Goal: Transaction & Acquisition: Book appointment/travel/reservation

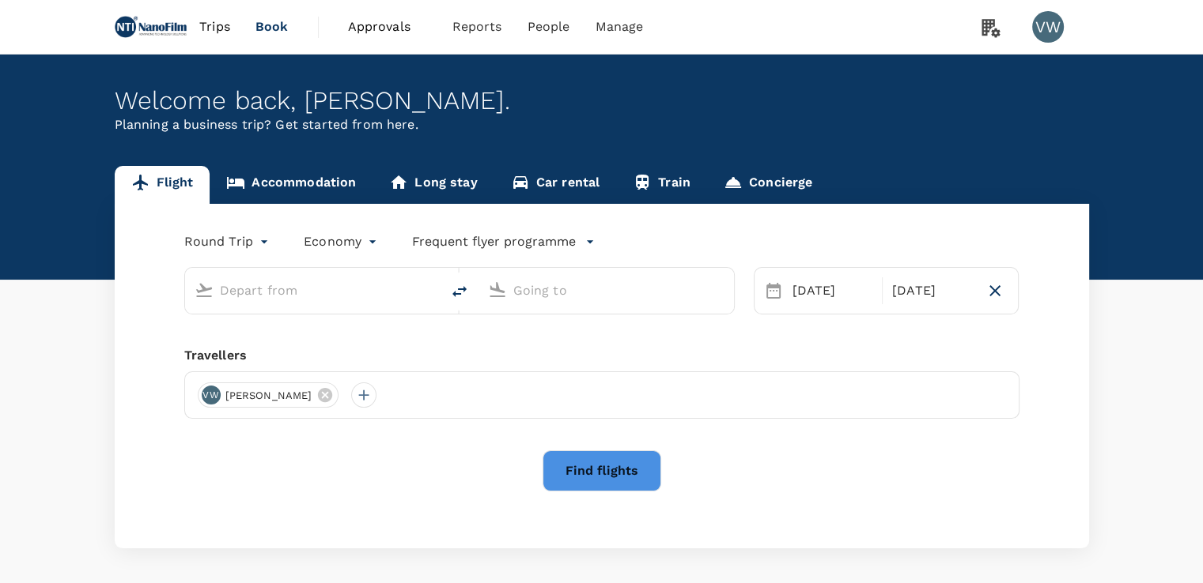
type input "Toulouse Blagnac Intl (TLS)"
type input "Munich (MUC)"
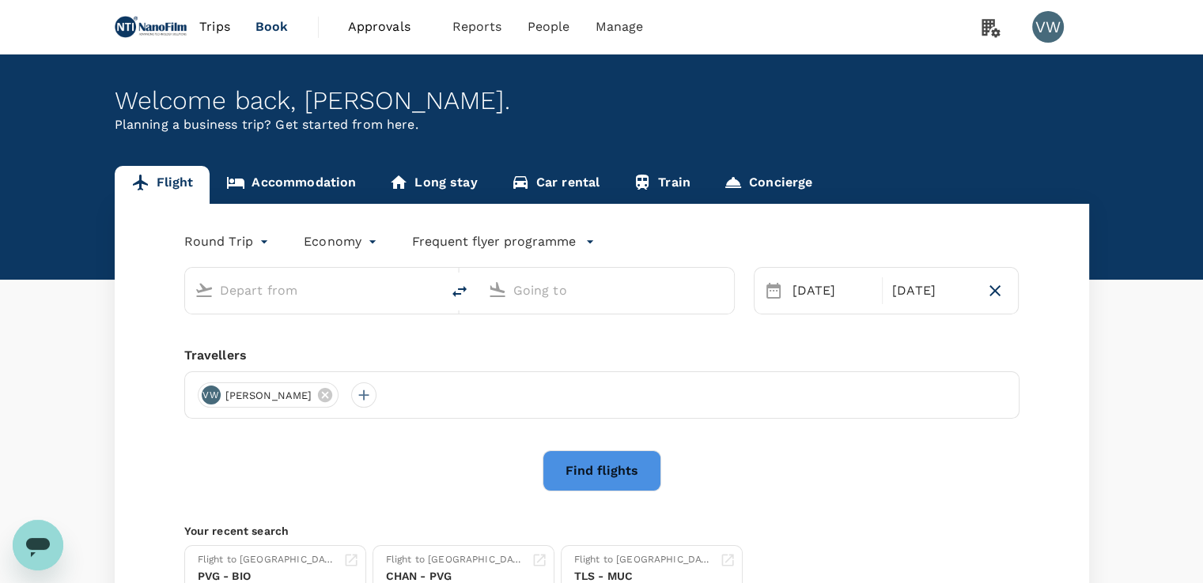
type input "Toulouse Blagnac Intl (TLS)"
type input "Munich (MUC)"
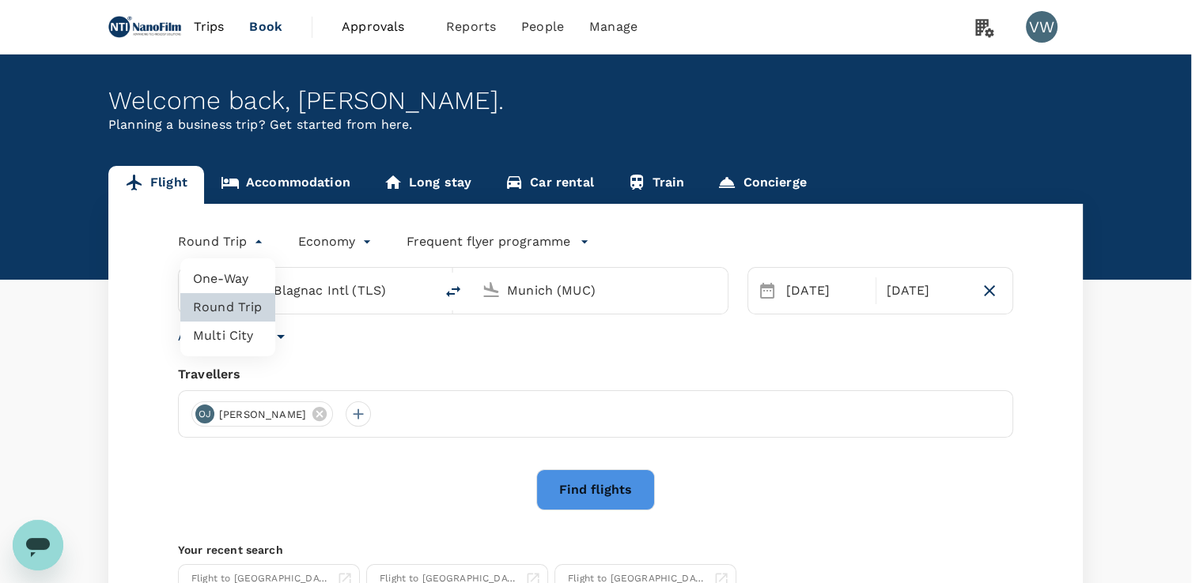
click at [243, 244] on body "Trips Book Approvals 0 Reports People Manage VW Welcome back , [PERSON_NAME] . …" at bounding box center [601, 376] width 1203 height 752
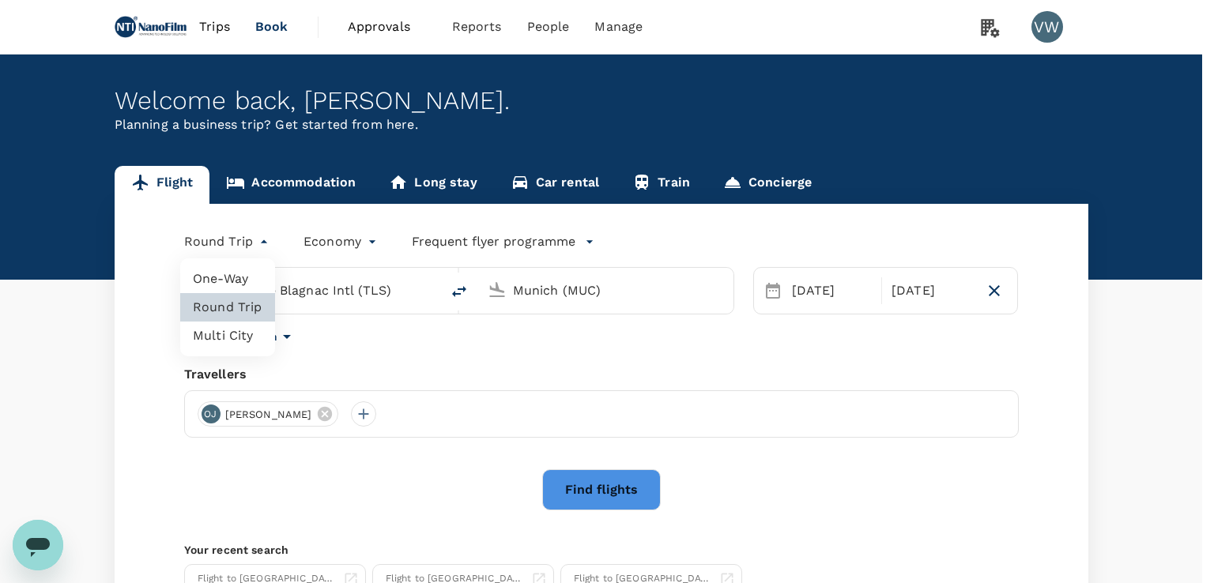
click at [228, 336] on li "Multi City" at bounding box center [227, 336] width 95 height 28
type input "multicity"
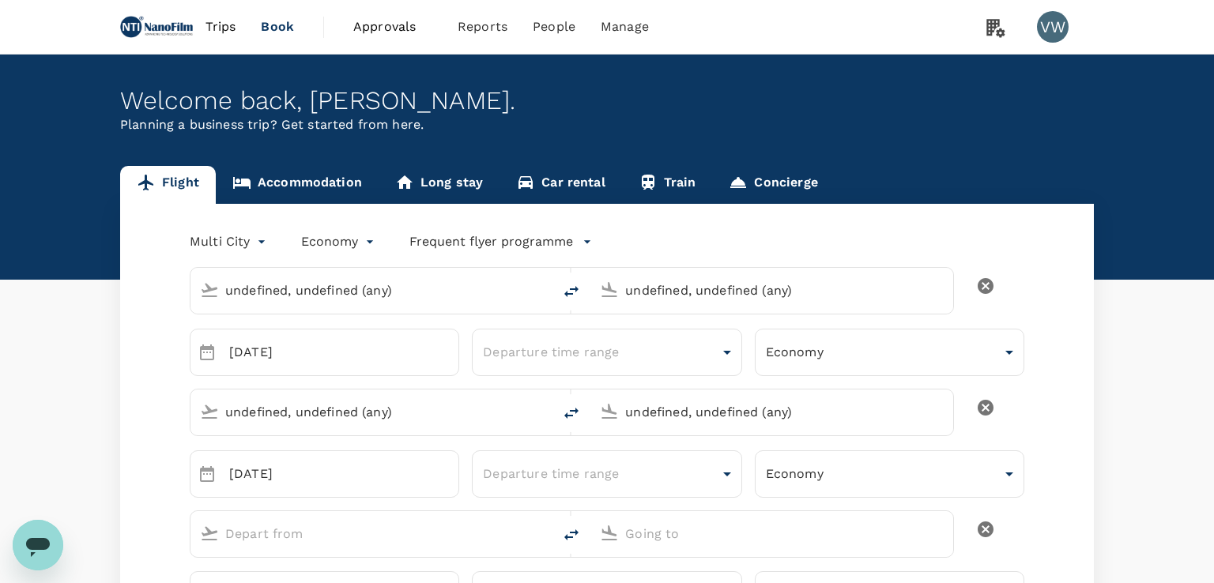
type input "undefined, undefined (any)"
type input "Toulouse Blagnac Intl (TLS)"
type input "Munich (MUC)"
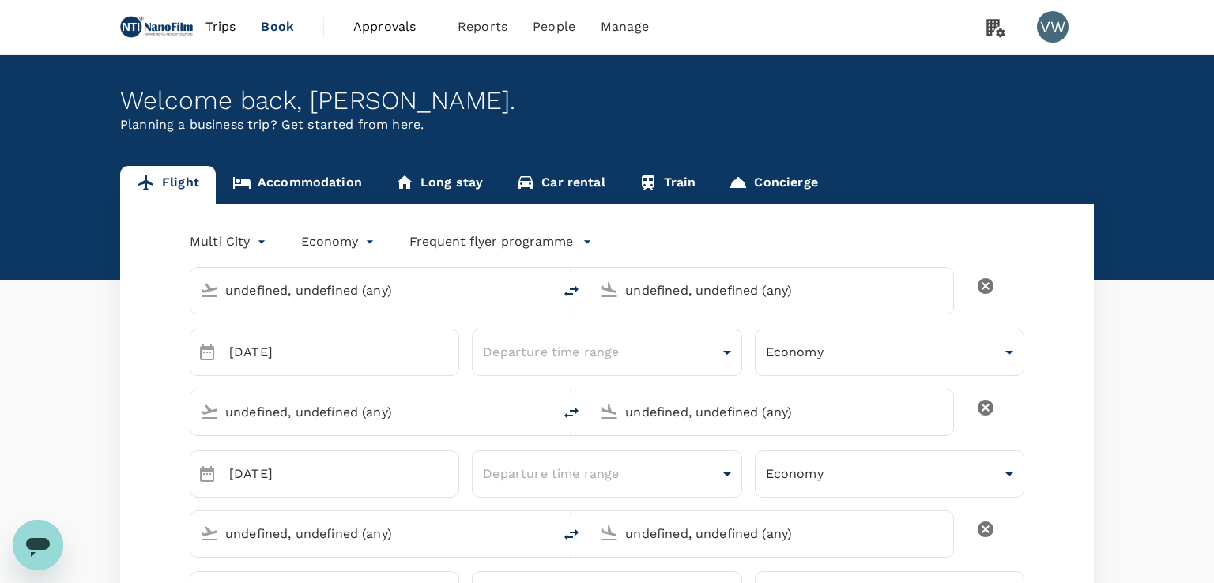
type input "Toulouse Blagnac Intl (TLS)"
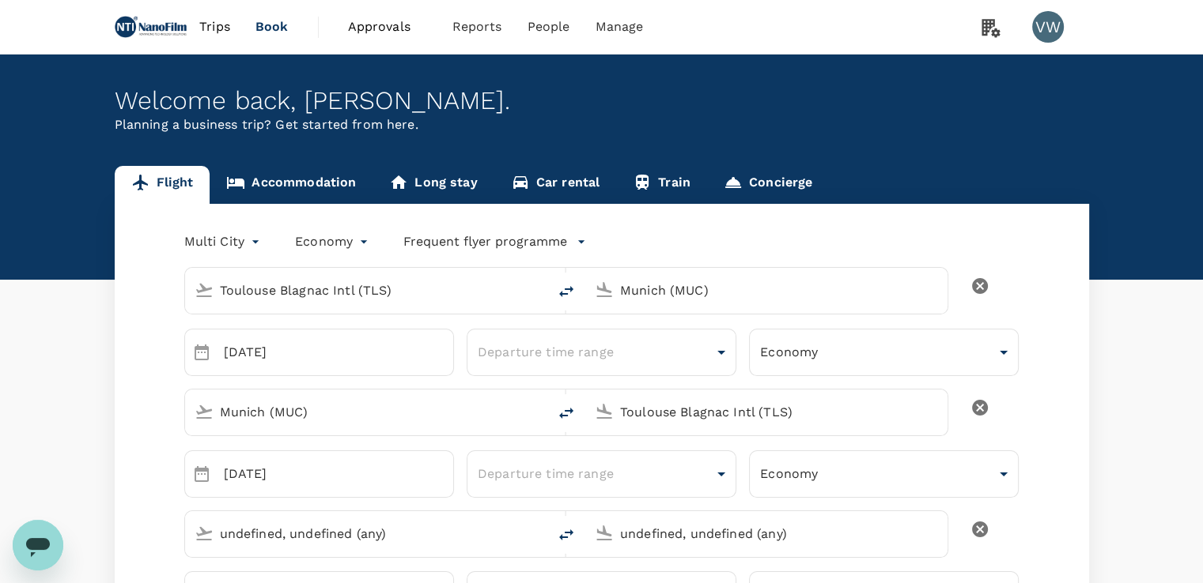
type input "Toulouse Blagnac Intl (TLS)"
type input "[PERSON_NAME][EMAIL_ADDRESS][PERSON_NAME][DOMAIN_NAME]"
type input "65"
click at [357, 285] on input "Toulouse Blagnac Intl (TLS)" at bounding box center [367, 290] width 294 height 25
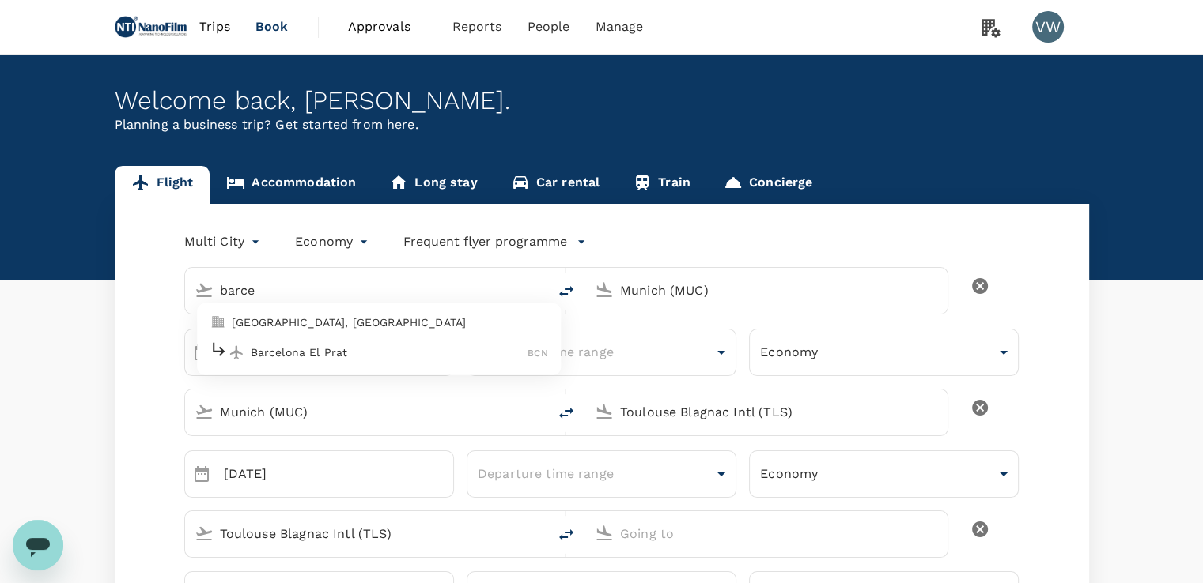
click at [314, 322] on p "[GEOGRAPHIC_DATA], [GEOGRAPHIC_DATA]" at bounding box center [390, 323] width 316 height 16
type input "[GEOGRAPHIC_DATA], [GEOGRAPHIC_DATA] (any)"
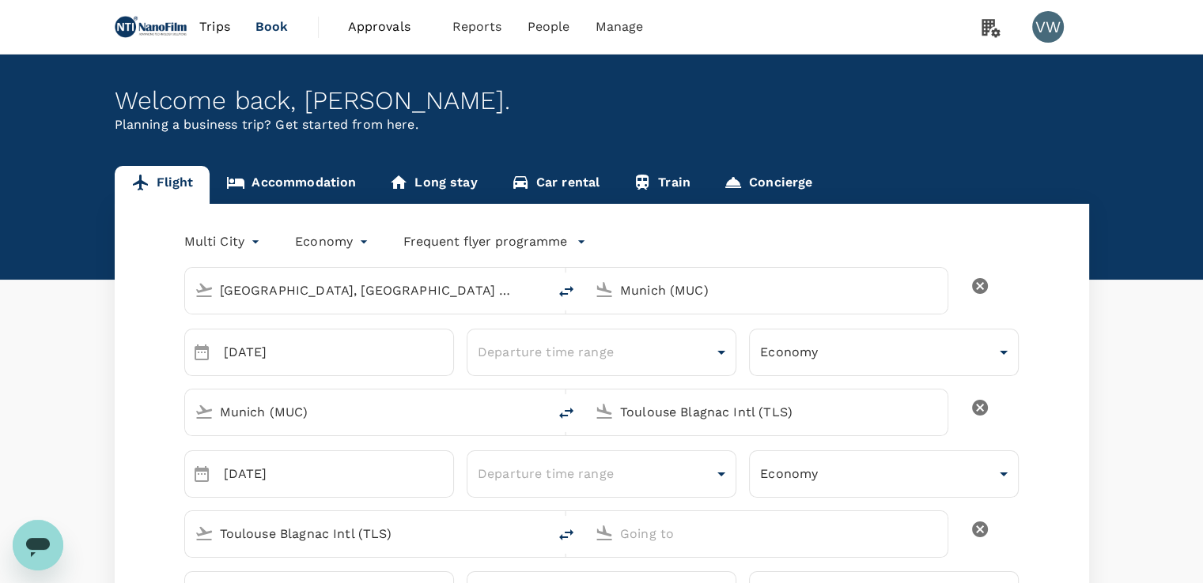
drag, startPoint x: 674, startPoint y: 285, endPoint x: 486, endPoint y: 279, distance: 187.5
click at [486, 279] on div "[GEOGRAPHIC_DATA], [GEOGRAPHIC_DATA] (any) [GEOGRAPHIC_DATA] (MUC)" at bounding box center [566, 290] width 765 height 47
click at [708, 345] on p "Singapore Changi" at bounding box center [791, 353] width 281 height 16
type input "Singapore Changi (SIN)"
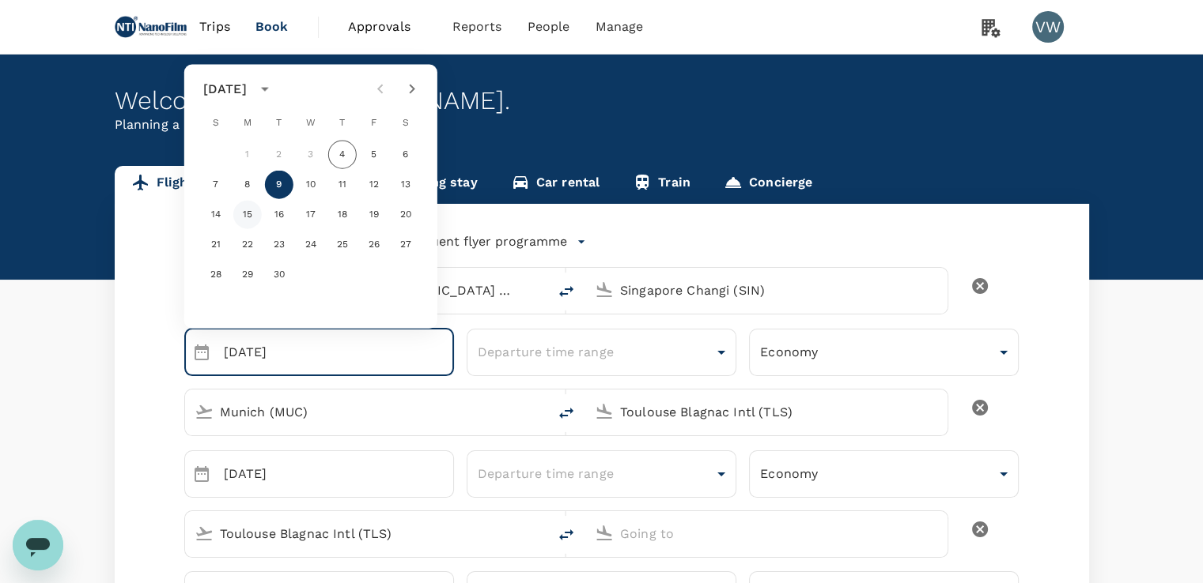
click at [247, 211] on button "15" at bounding box center [247, 215] width 28 height 28
type input "[DATE]"
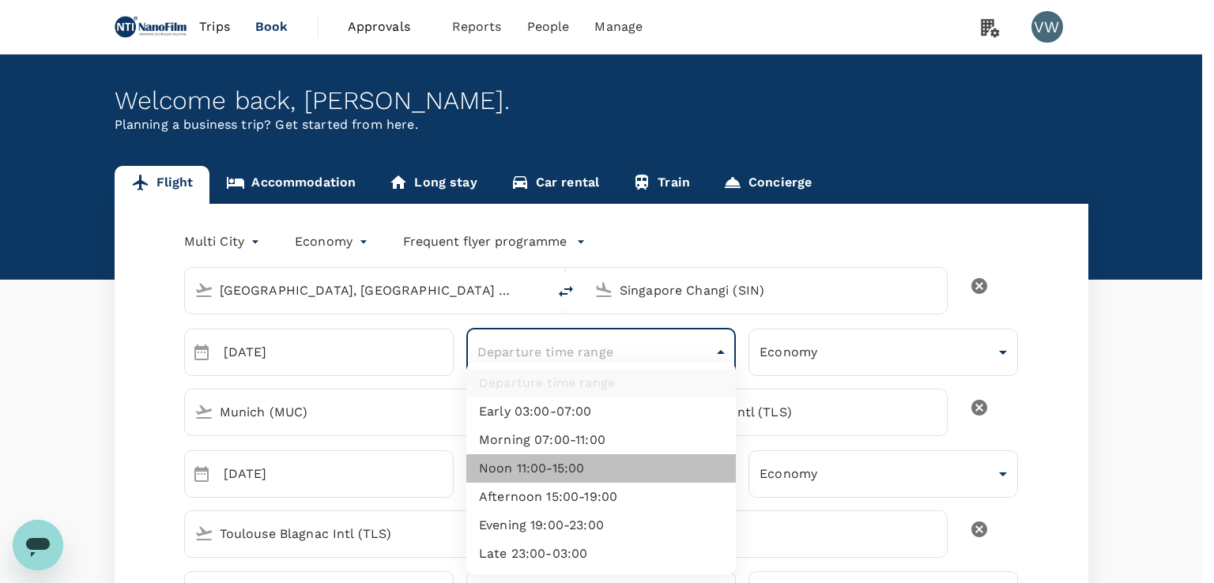
click at [592, 466] on li "Noon 11:00-15:00" at bounding box center [601, 469] width 270 height 28
type input "noon"
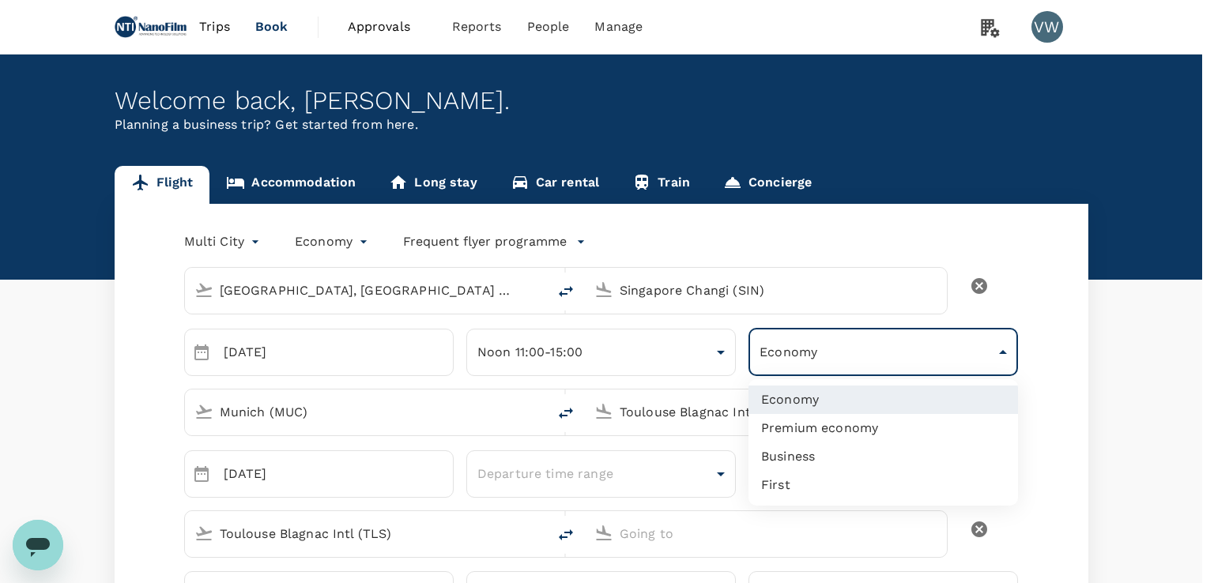
click at [797, 431] on li "Premium economy" at bounding box center [884, 428] width 270 height 28
type input "premium-economy"
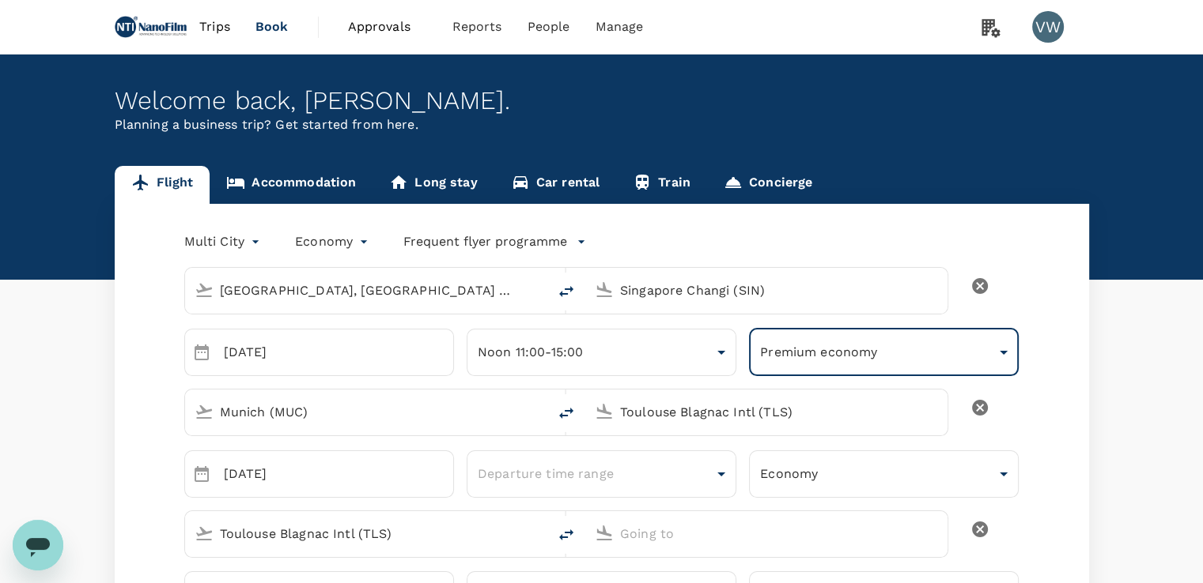
click at [350, 410] on input "Munich (MUC)" at bounding box center [367, 412] width 294 height 25
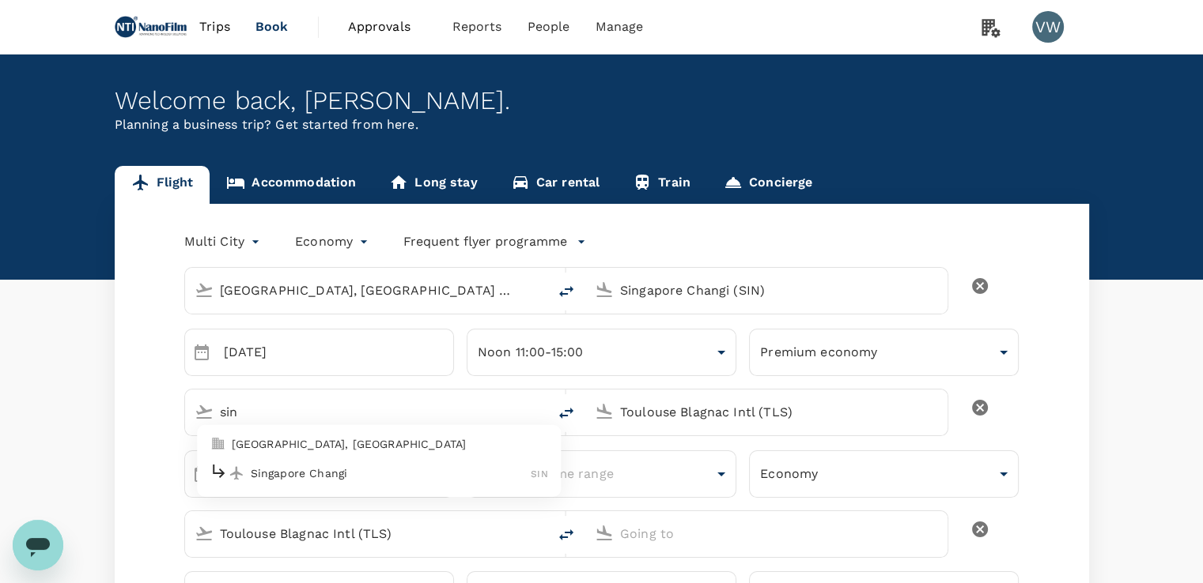
click at [343, 468] on p "Singapore Changi" at bounding box center [391, 474] width 281 height 16
type input "Singapore Changi (SIN)"
drag, startPoint x: 814, startPoint y: 413, endPoint x: 523, endPoint y: 416, distance: 291.0
click at [523, 416] on div "Singapore Changi (SIN) Toulouse Blagnac Intl (TLS)" at bounding box center [566, 412] width 765 height 47
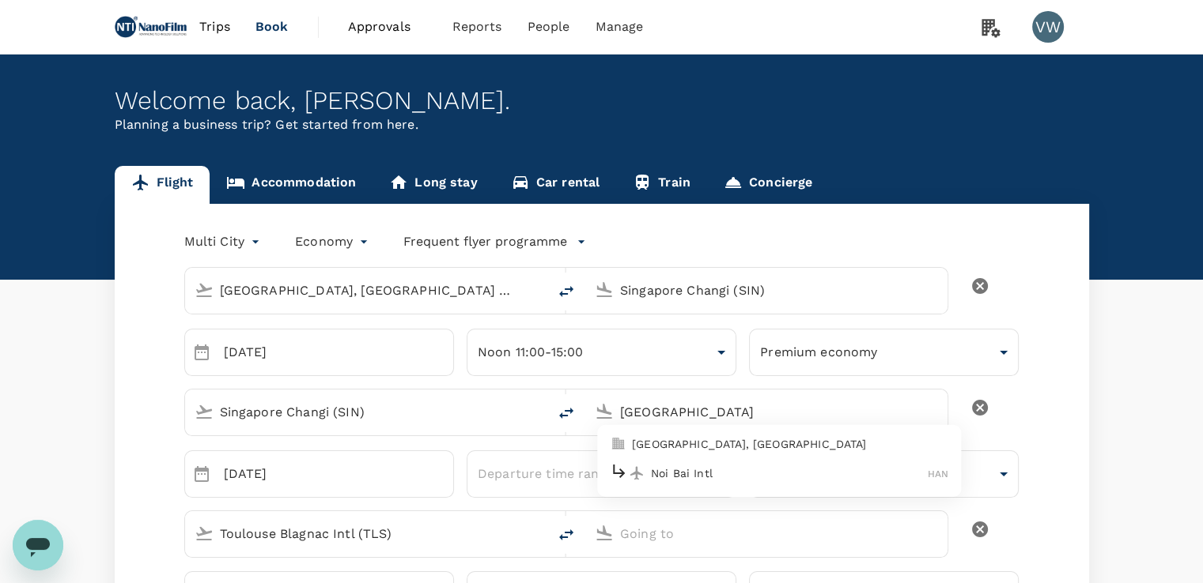
click at [693, 440] on p "[GEOGRAPHIC_DATA], [GEOGRAPHIC_DATA]" at bounding box center [790, 444] width 316 height 16
type input "[GEOGRAPHIC_DATA], [GEOGRAPHIC_DATA] (any)"
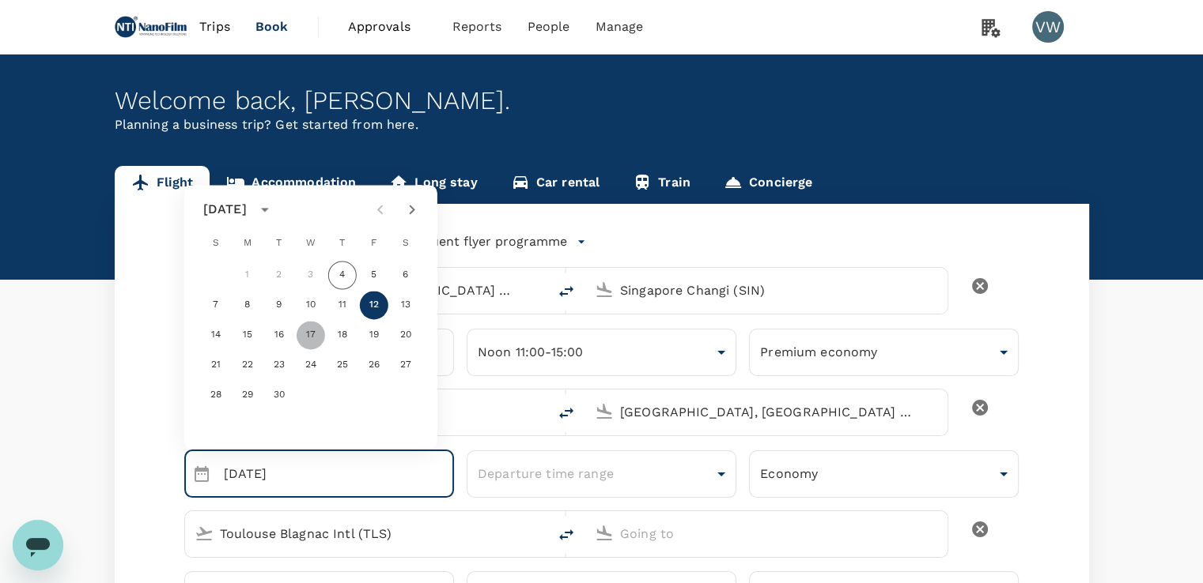
click at [314, 331] on button "17" at bounding box center [310, 335] width 28 height 28
type input "[DATE]"
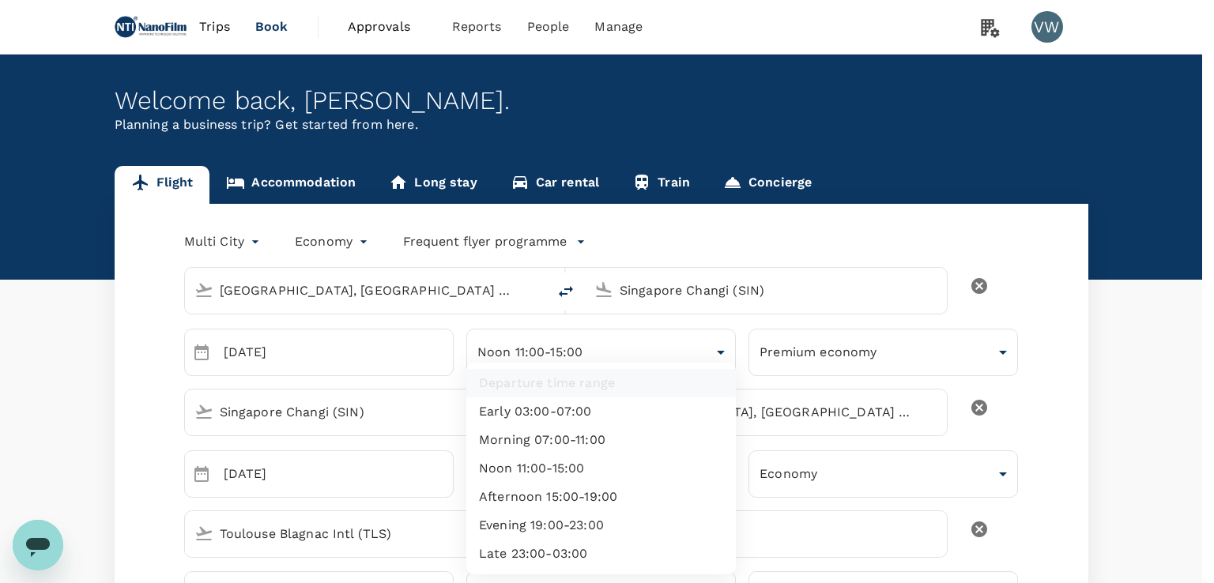
click at [566, 496] on li "Afternoon 15:00-19:00" at bounding box center [601, 497] width 270 height 28
type input "afternoon"
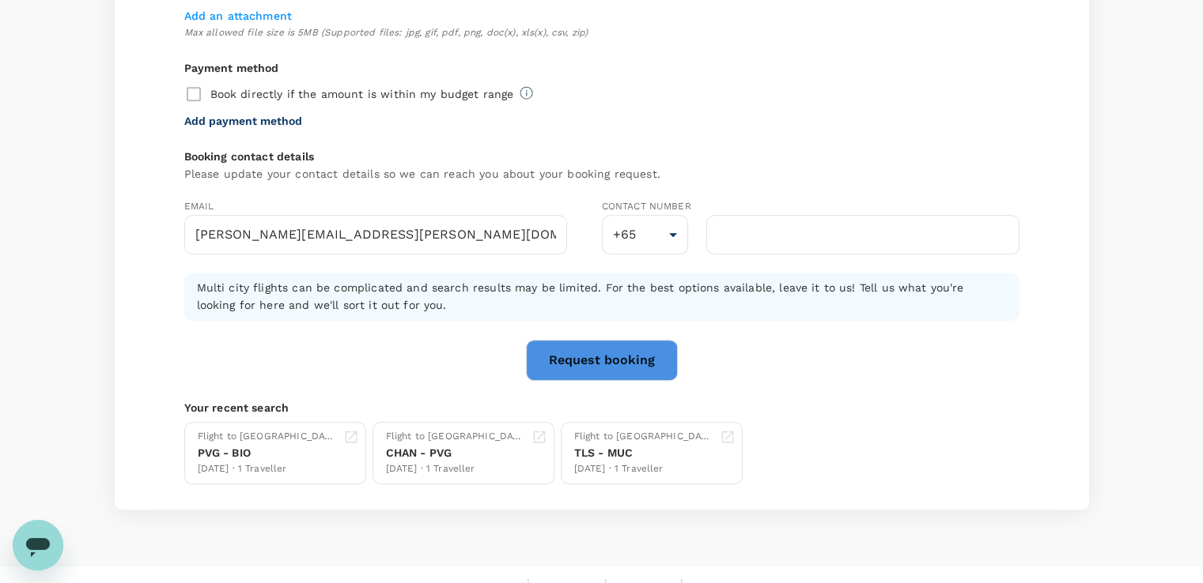
scroll to position [1028, 0]
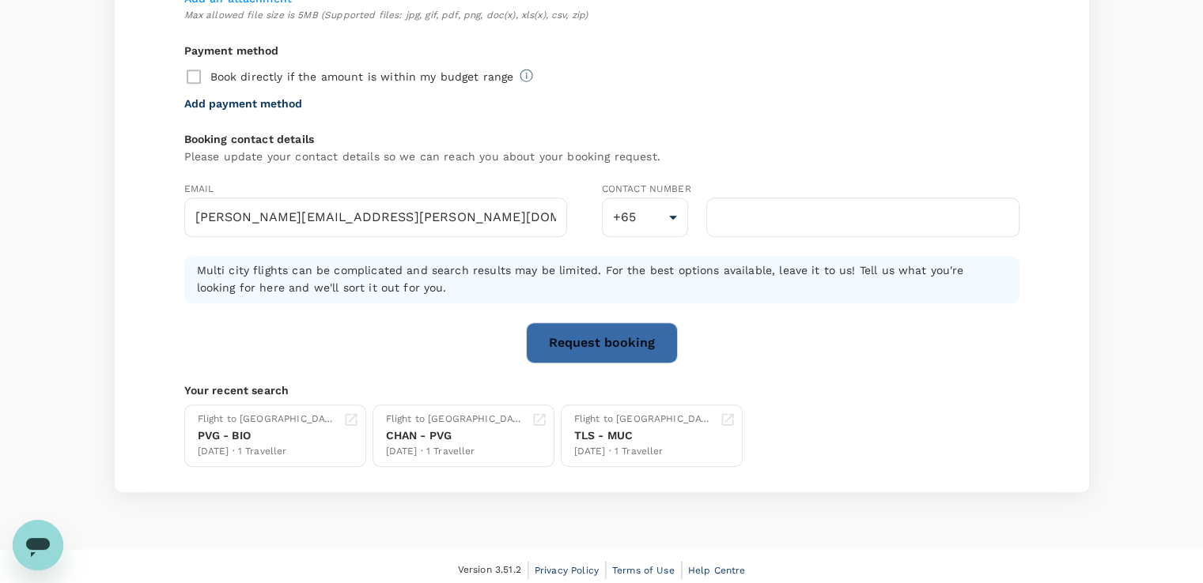
click at [580, 336] on button "Request booking" at bounding box center [602, 343] width 152 height 41
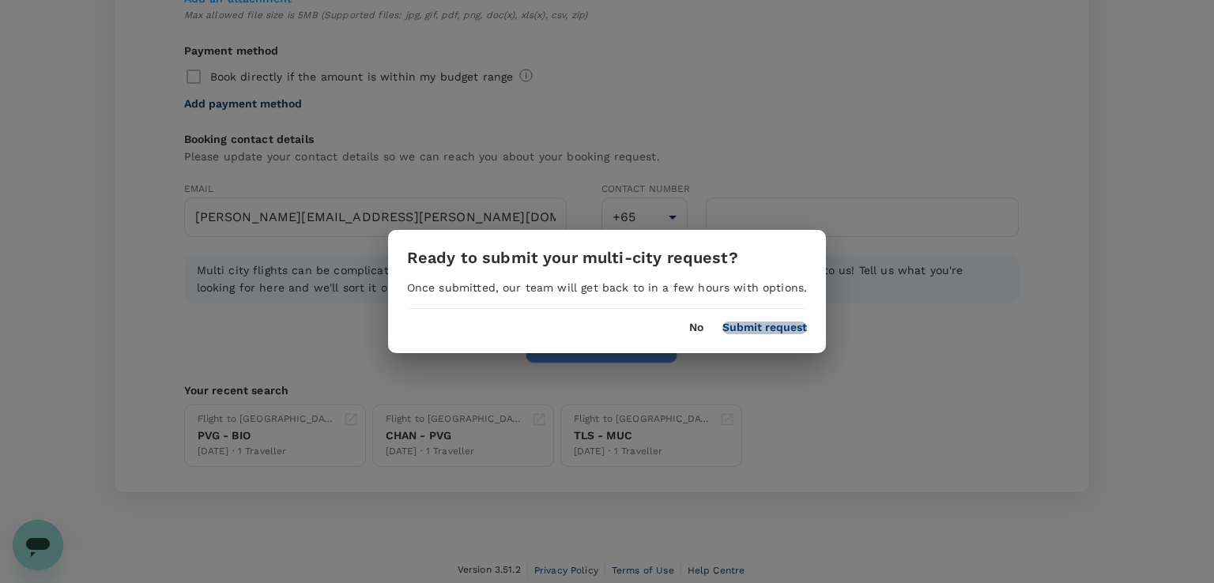
click at [772, 326] on button "Submit request" at bounding box center [765, 328] width 85 height 13
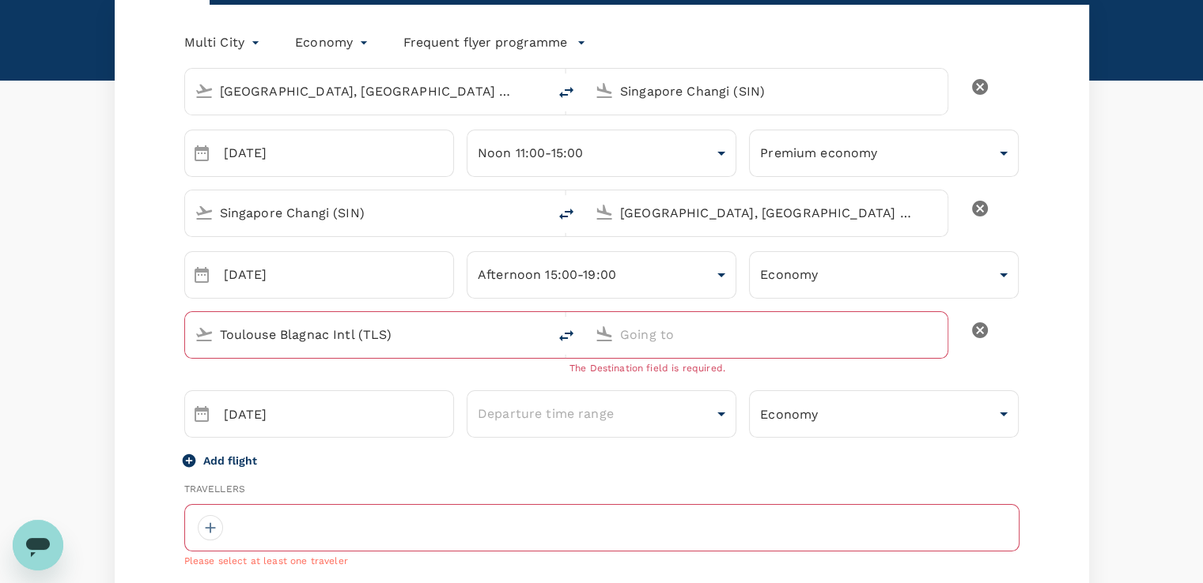
scroll to position [176, 0]
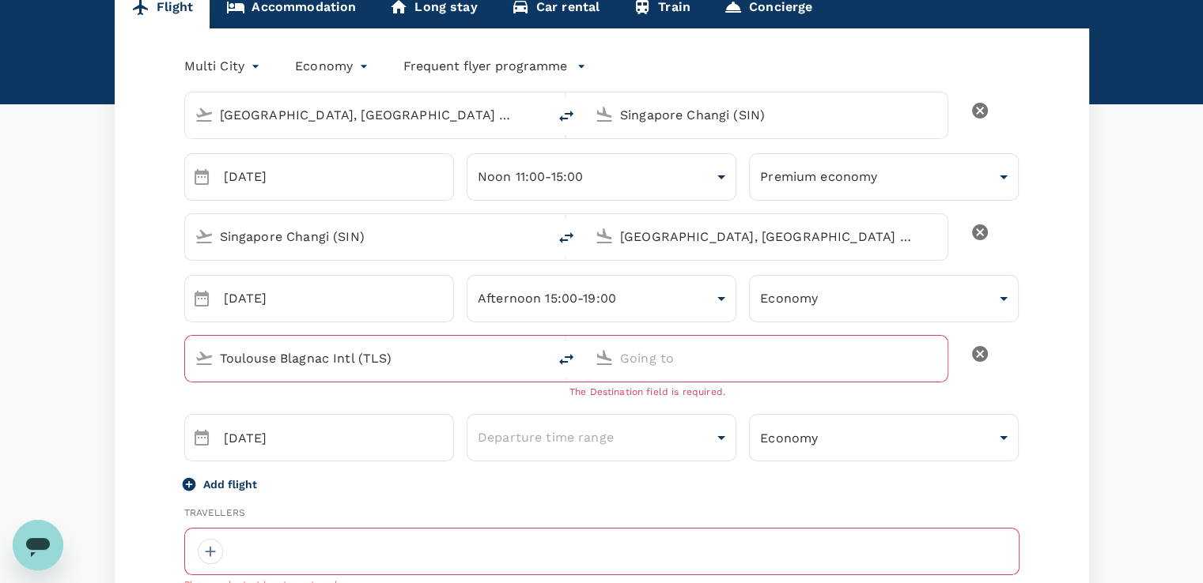
click at [976, 354] on icon "delete" at bounding box center [980, 354] width 16 height 16
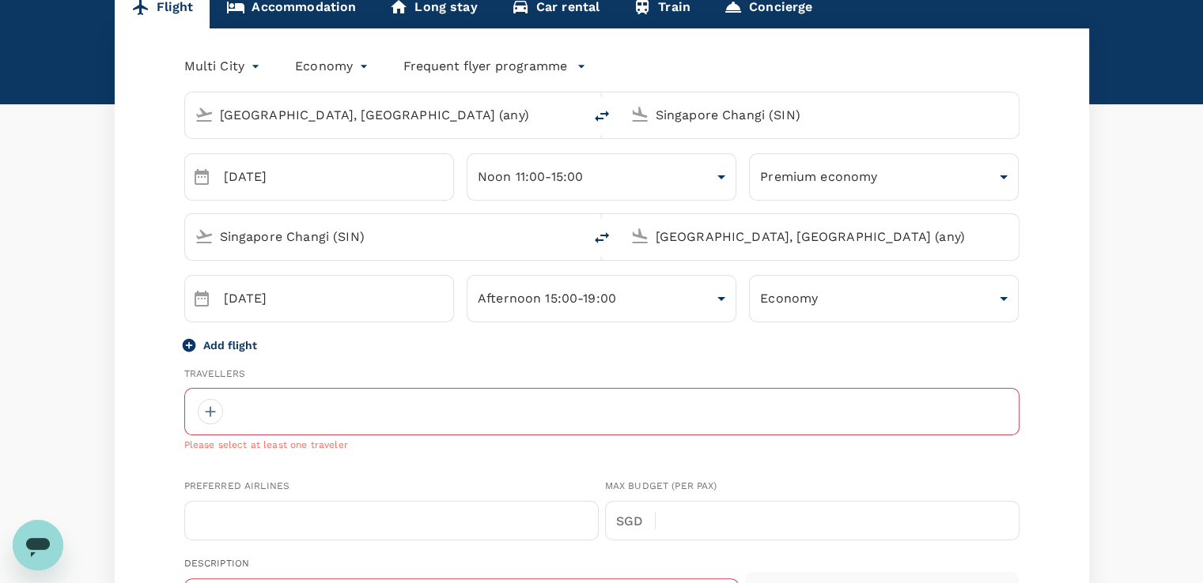
click at [256, 417] on div at bounding box center [601, 411] width 835 height 47
click at [213, 409] on div at bounding box center [210, 411] width 25 height 25
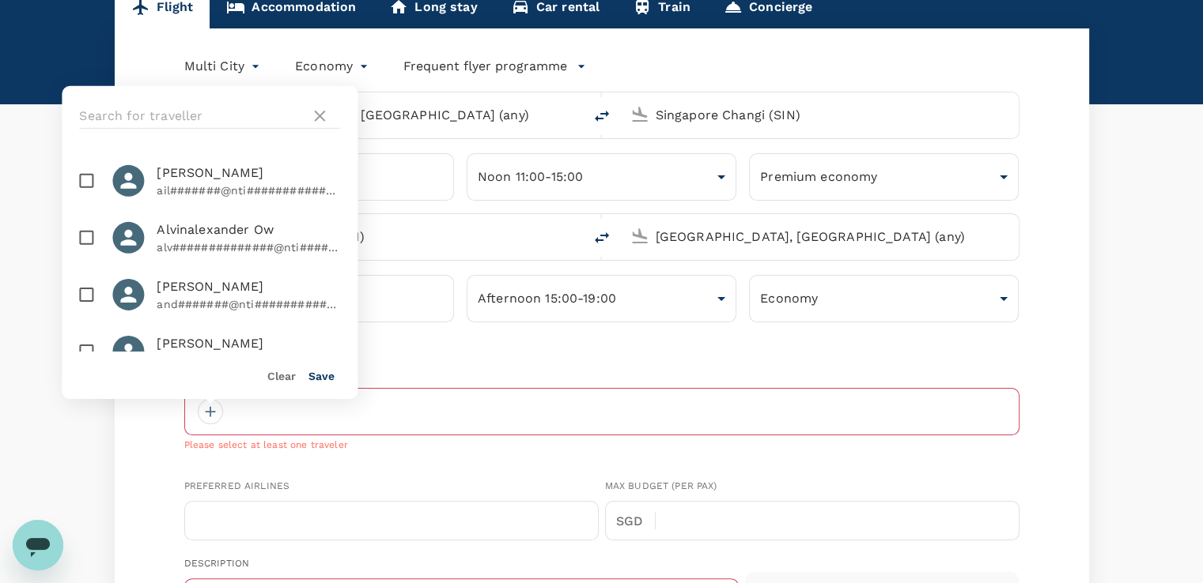
click at [199, 101] on div at bounding box center [210, 116] width 296 height 60
click at [209, 111] on input "text" at bounding box center [191, 116] width 225 height 25
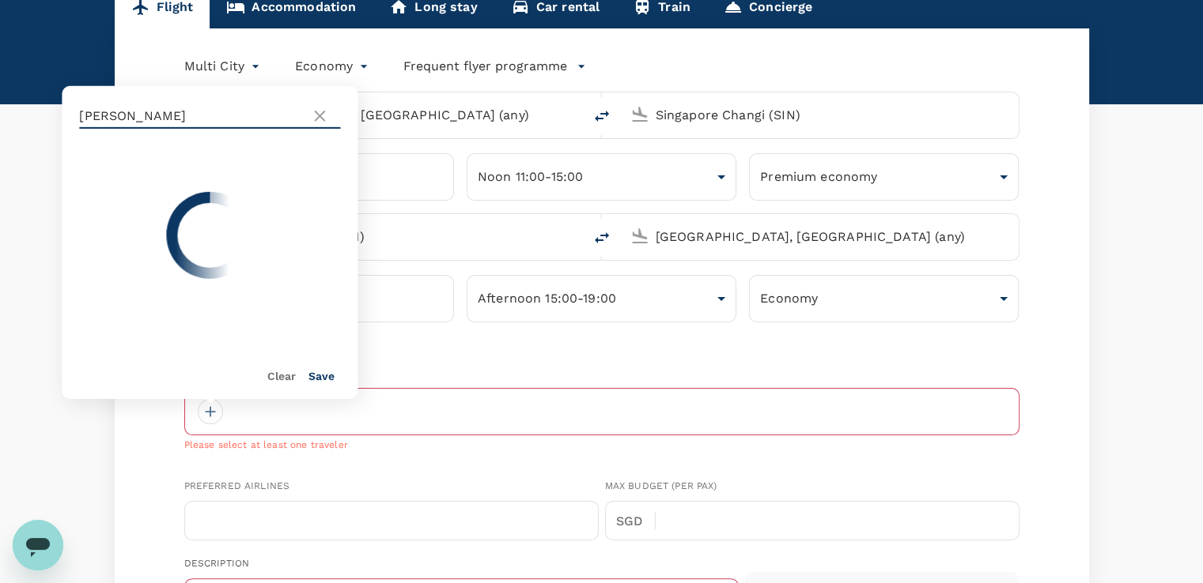
type input "[PERSON_NAME]"
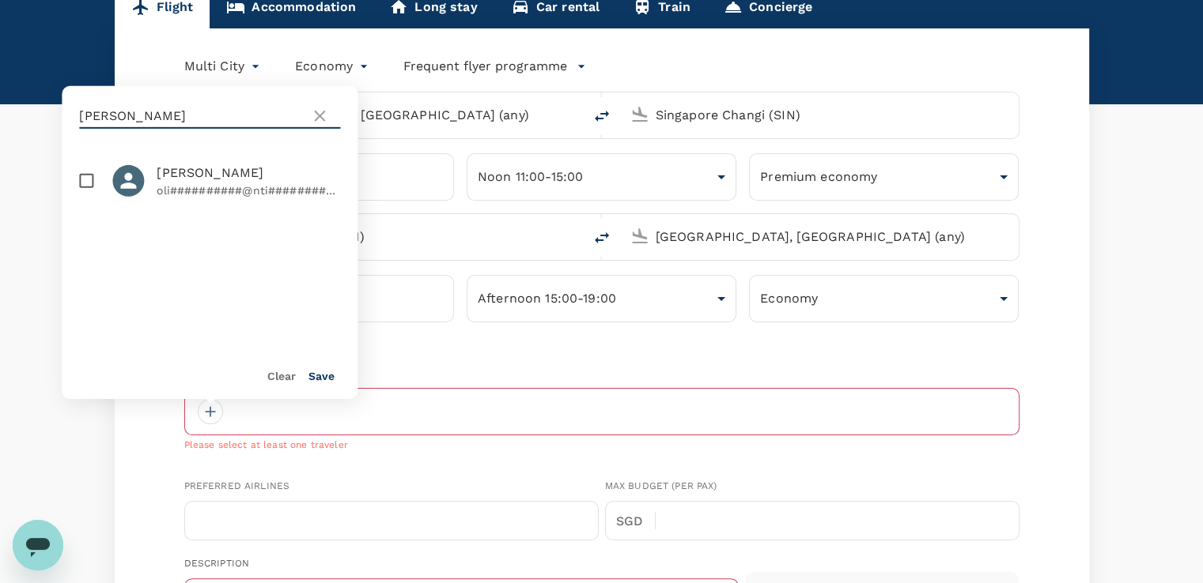
click at [242, 168] on span "[PERSON_NAME]" at bounding box center [248, 173] width 183 height 19
checkbox input "true"
click at [322, 374] on button "Save" at bounding box center [321, 376] width 26 height 13
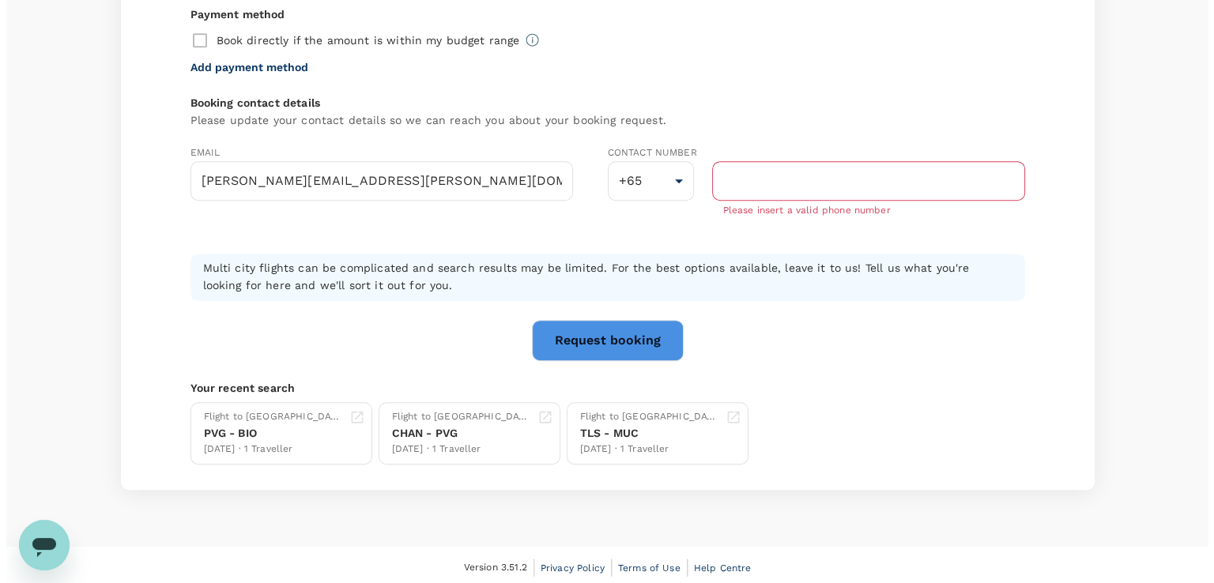
scroll to position [983, 0]
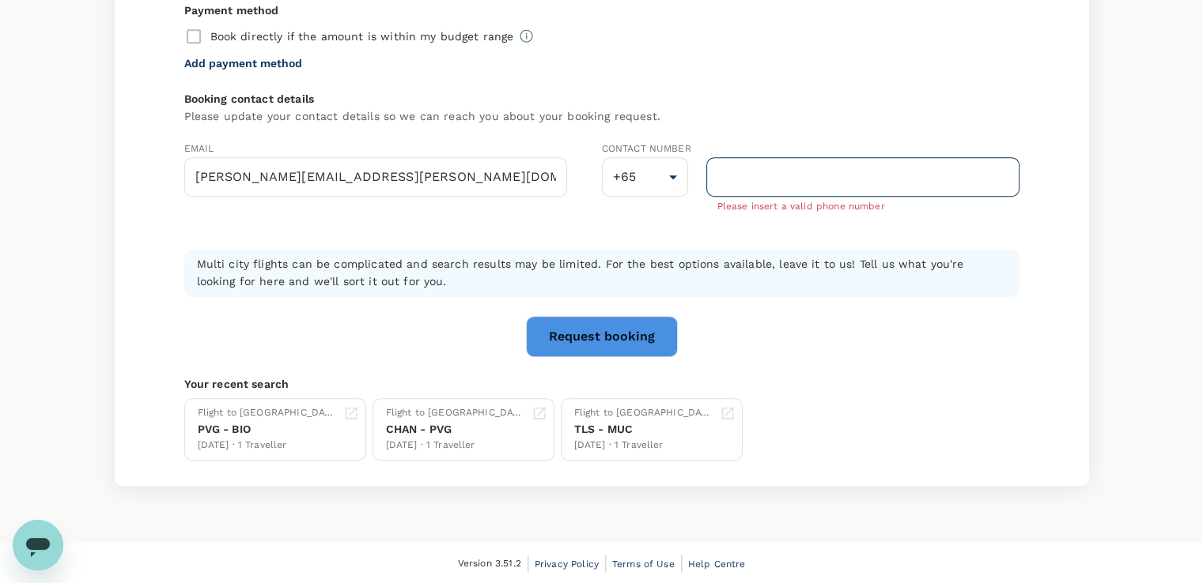
click at [761, 181] on input "number" at bounding box center [862, 177] width 313 height 40
type input "62283536"
click at [613, 333] on button "Request booking" at bounding box center [602, 336] width 152 height 41
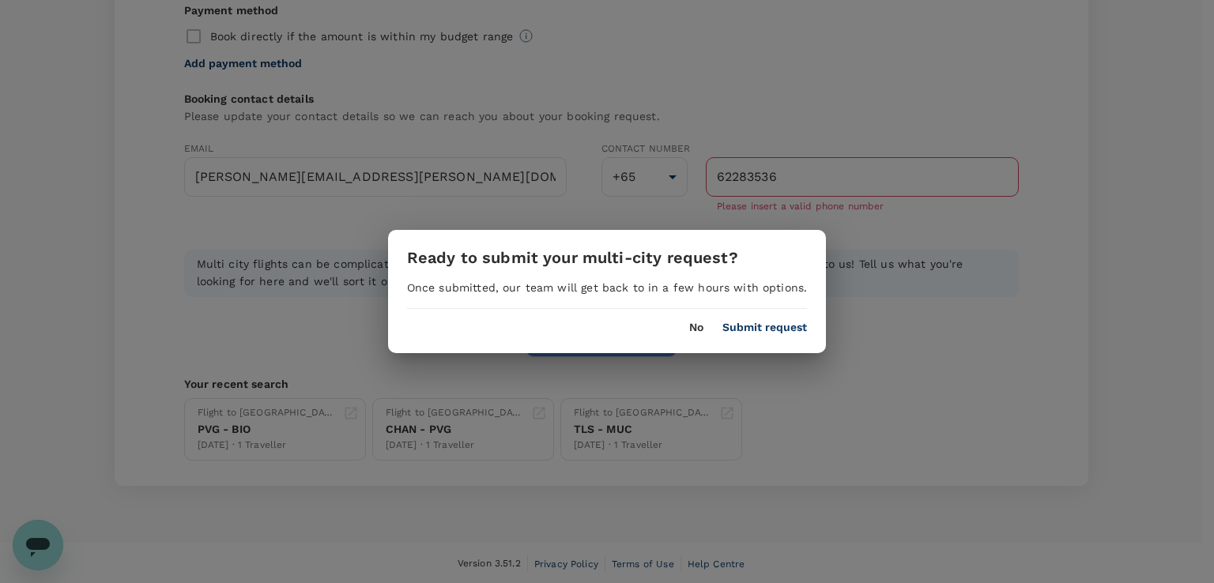
click at [761, 323] on button "Submit request" at bounding box center [765, 328] width 85 height 13
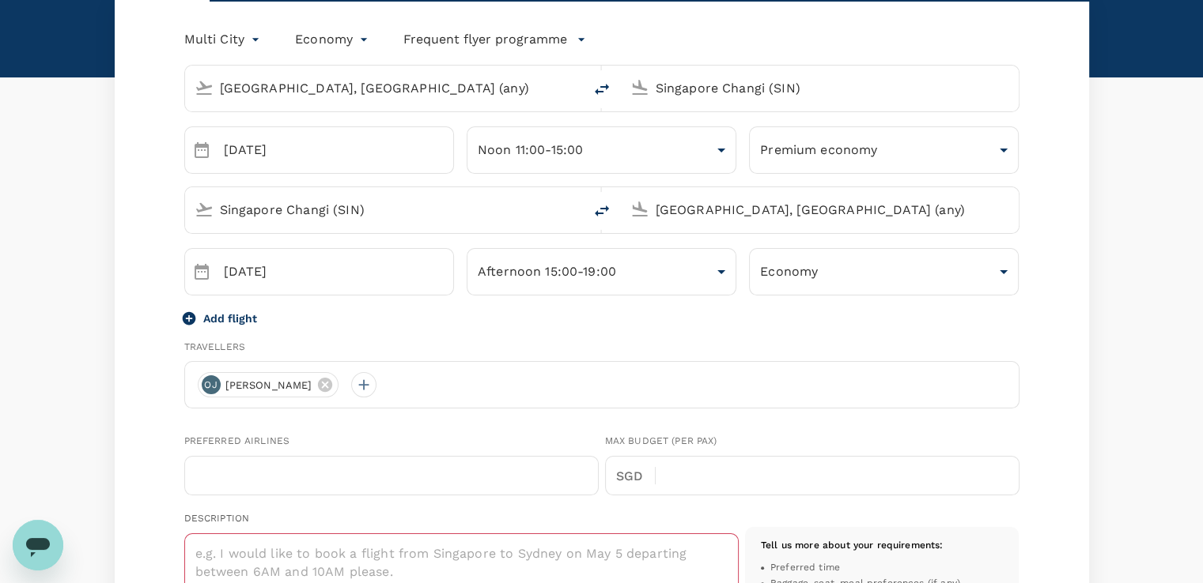
scroll to position [474, 0]
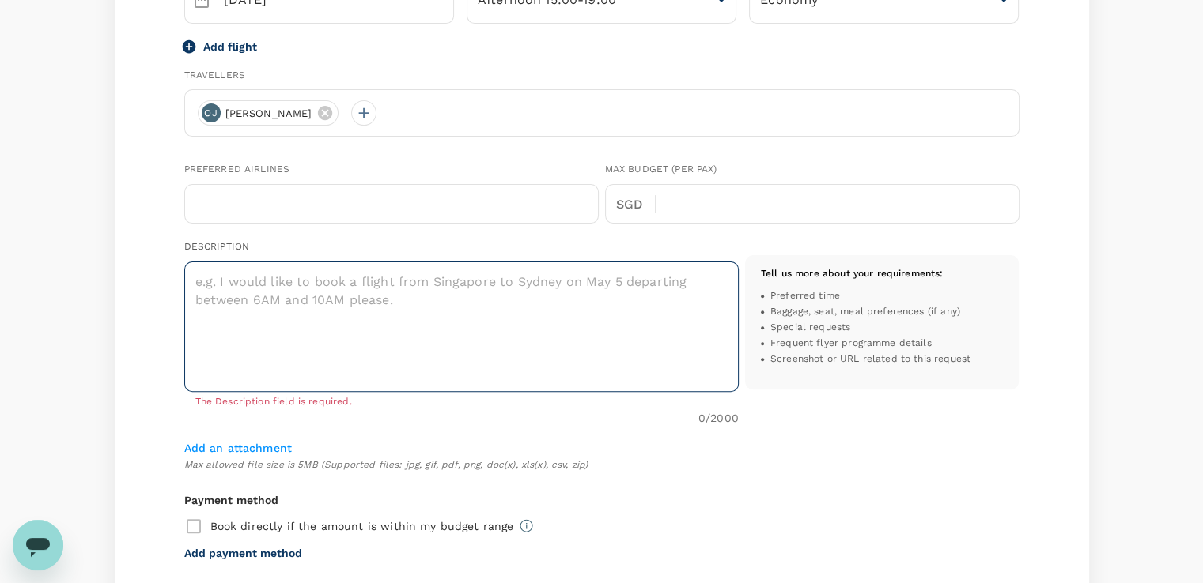
click at [314, 283] on textarea at bounding box center [461, 327] width 554 height 130
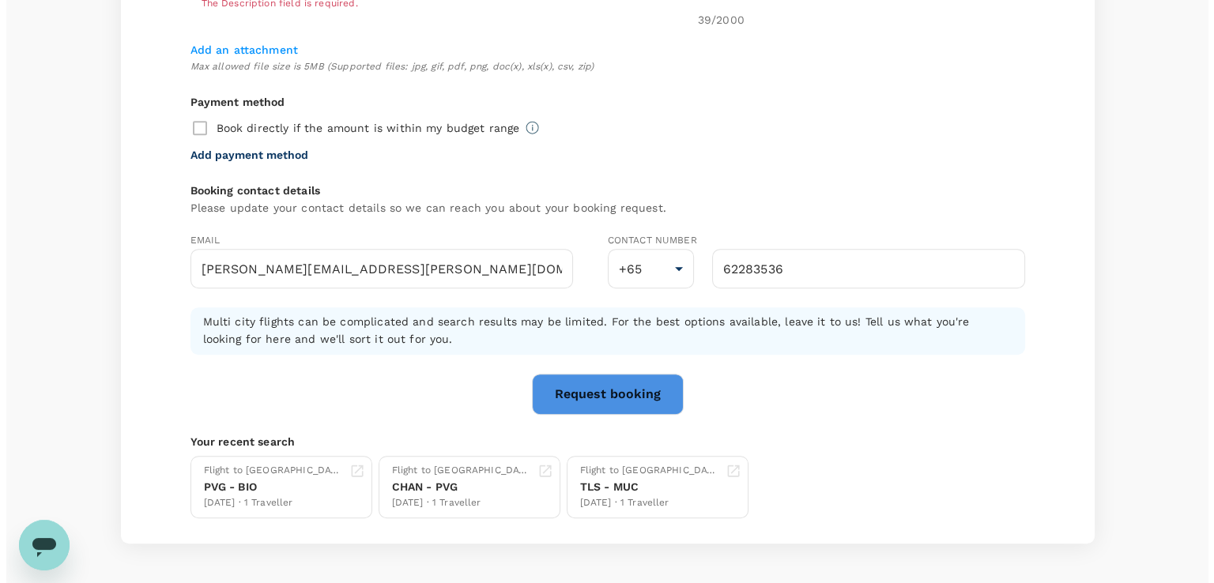
scroll to position [931, 0]
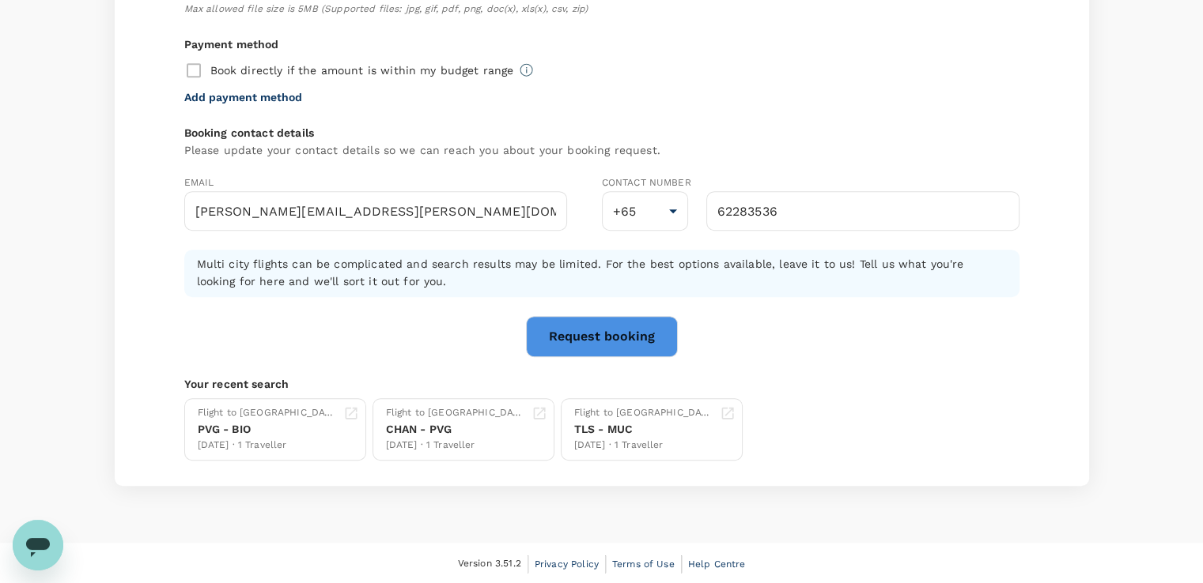
type textarea "I would like to book flight for [PERSON_NAME]"
click at [629, 328] on button "Request booking" at bounding box center [602, 336] width 152 height 41
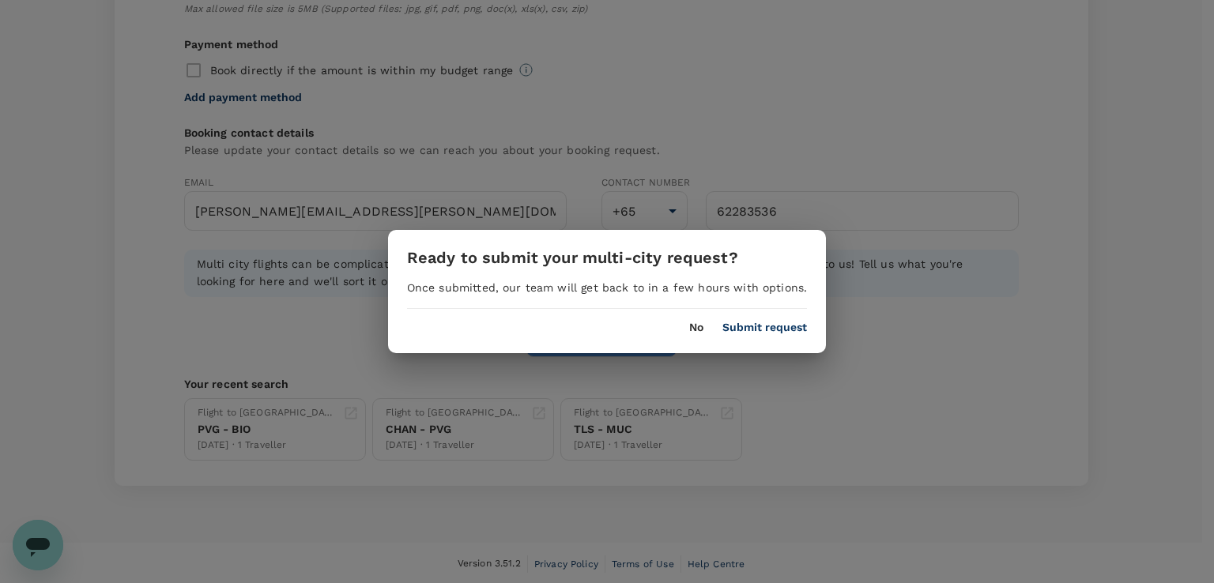
click at [758, 332] on button "Submit request" at bounding box center [765, 328] width 85 height 13
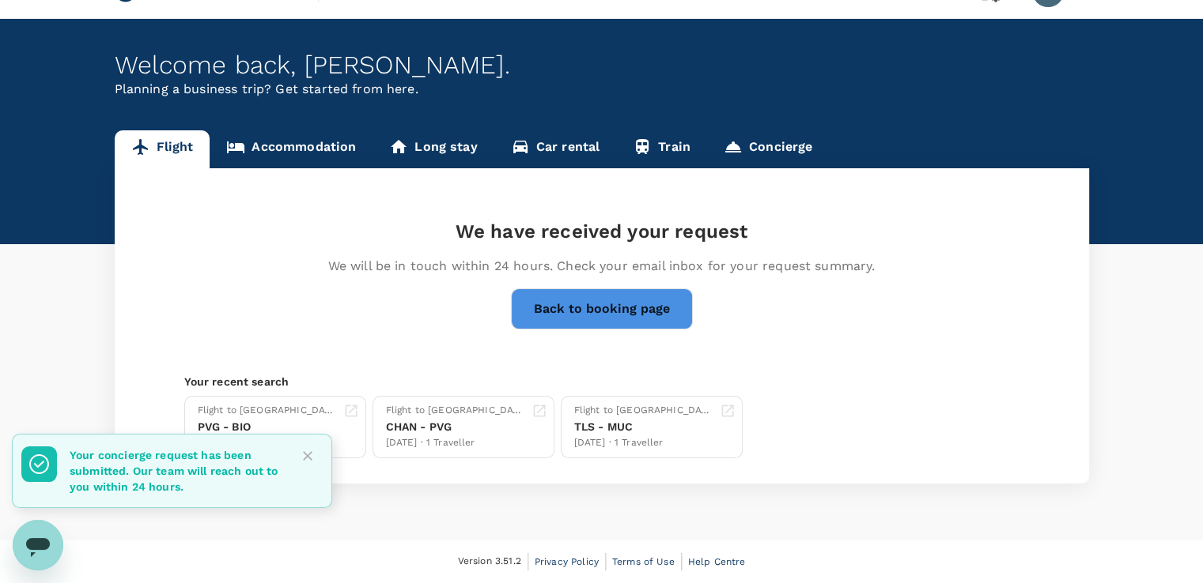
scroll to position [34, 0]
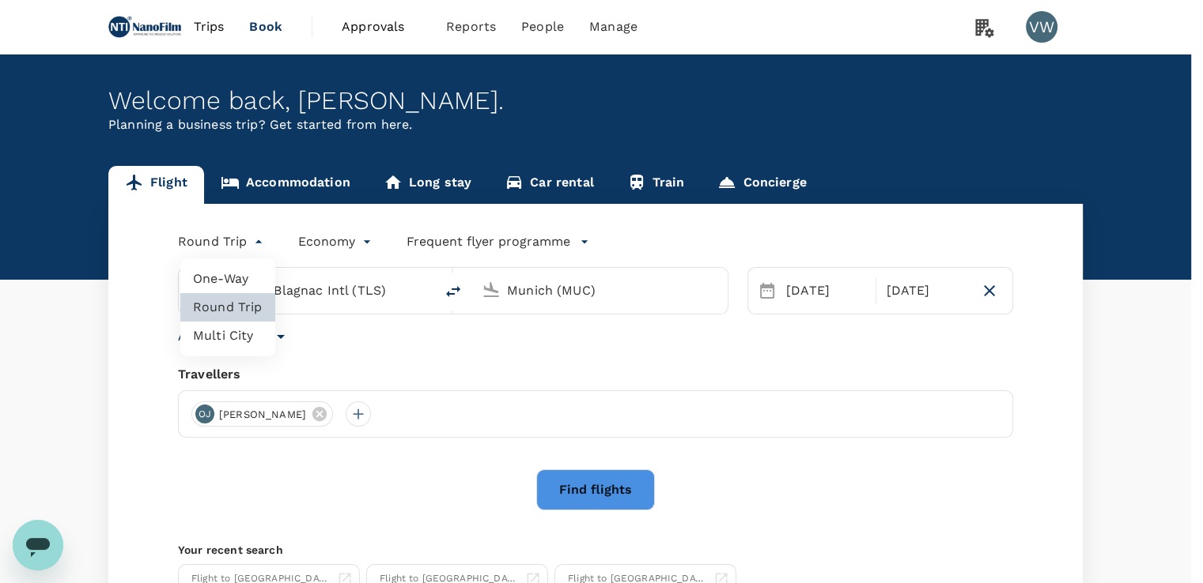
click at [237, 244] on body "Trips Book Approvals 0 Reports People Manage VW Welcome back , [PERSON_NAME] . …" at bounding box center [601, 376] width 1203 height 752
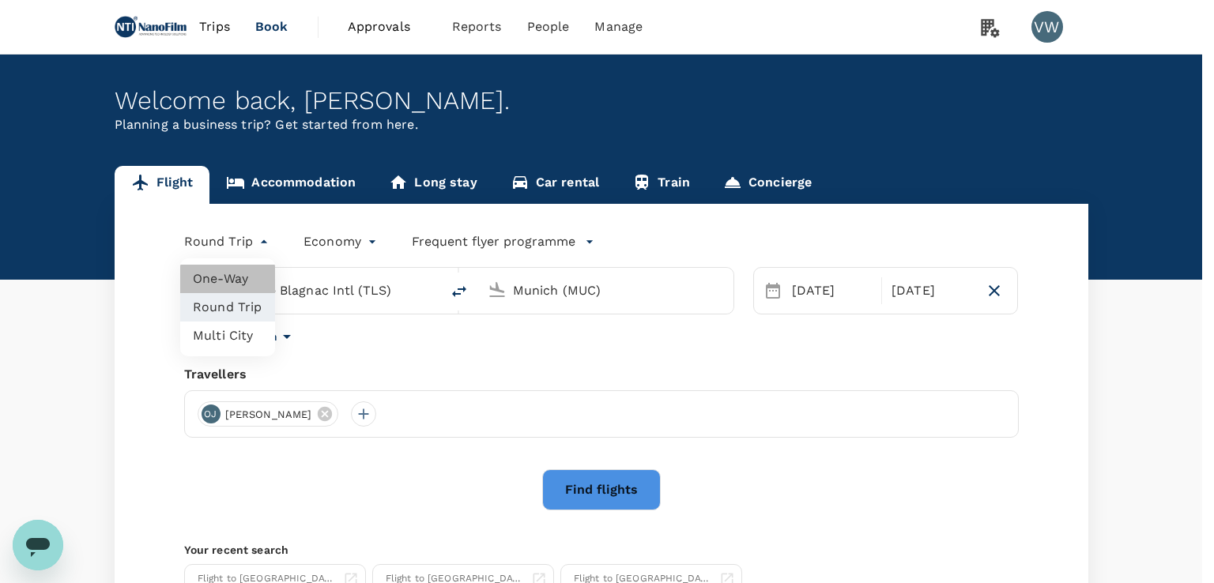
click at [248, 284] on li "One-Way" at bounding box center [227, 279] width 95 height 28
type input "oneway"
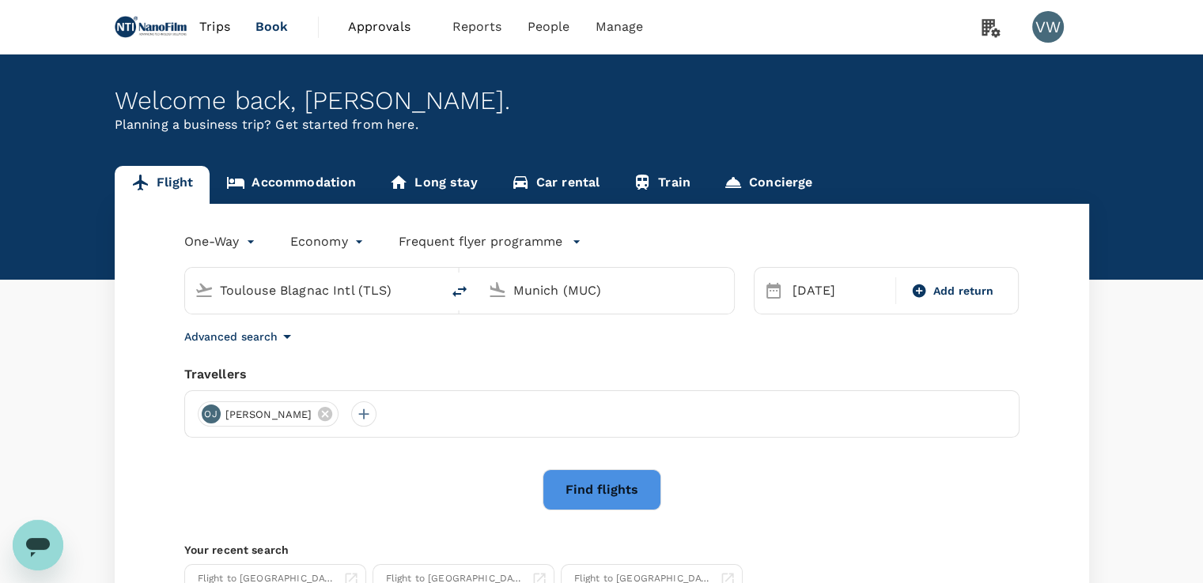
click at [360, 296] on input "Toulouse Blagnac Intl (TLS)" at bounding box center [313, 290] width 187 height 25
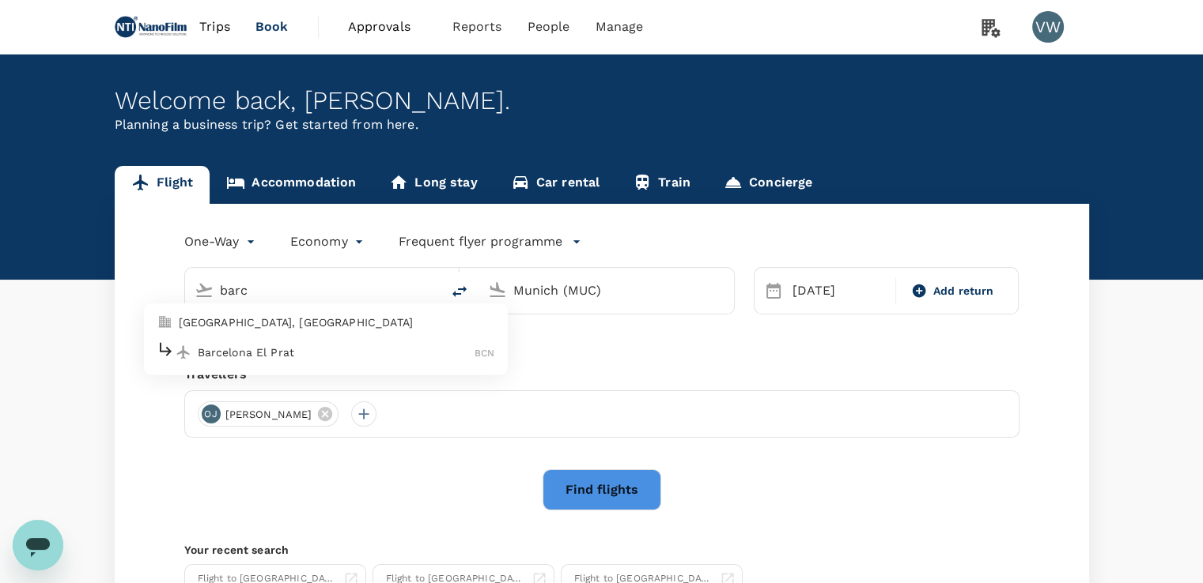
click at [316, 351] on p "Barcelona El Prat" at bounding box center [337, 353] width 278 height 16
type input "Barcelona El Prat (BCN)"
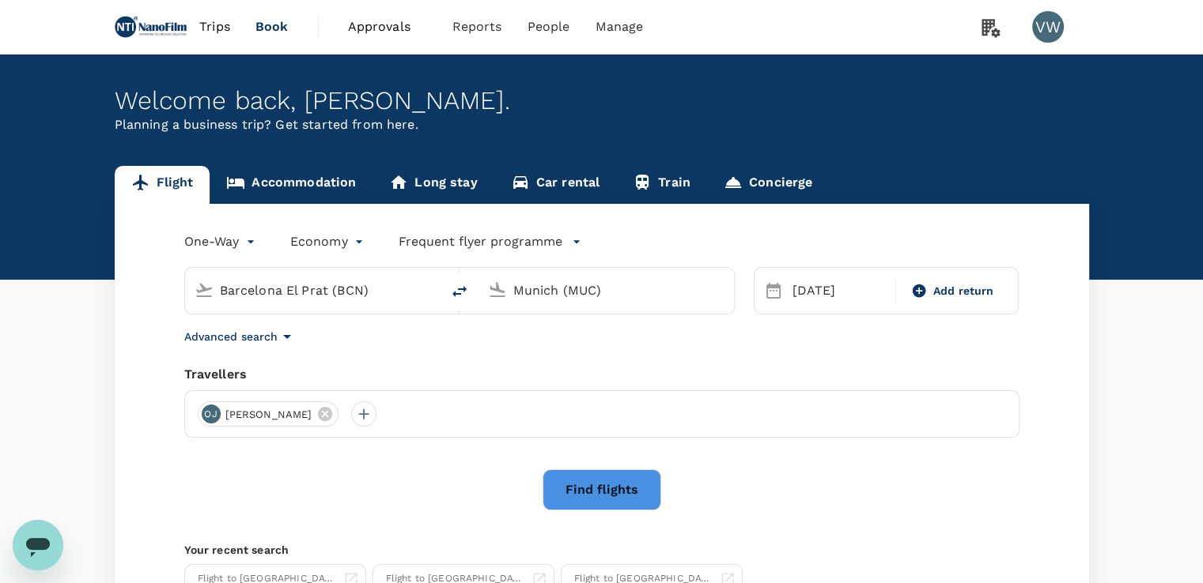
click at [615, 285] on input "Munich (MUC)" at bounding box center [606, 290] width 187 height 25
drag, startPoint x: 615, startPoint y: 285, endPoint x: 417, endPoint y: 288, distance: 197.7
click at [417, 288] on div "Barcelona El Prat (BCN) Munich (MUC)" at bounding box center [459, 290] width 550 height 47
drag, startPoint x: 651, startPoint y: 285, endPoint x: 378, endPoint y: 281, distance: 273.6
click at [378, 281] on div "Barcelona El Prat (BCN) Munich (MUC)" at bounding box center [459, 290] width 550 height 47
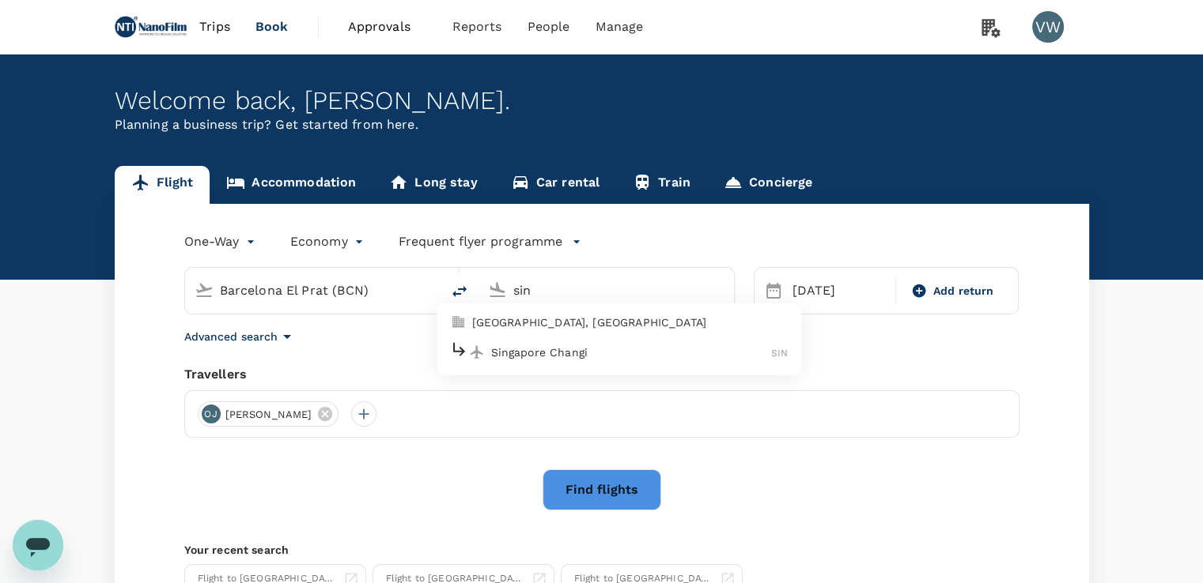
click at [576, 349] on p "Singapore Changi" at bounding box center [631, 353] width 281 height 16
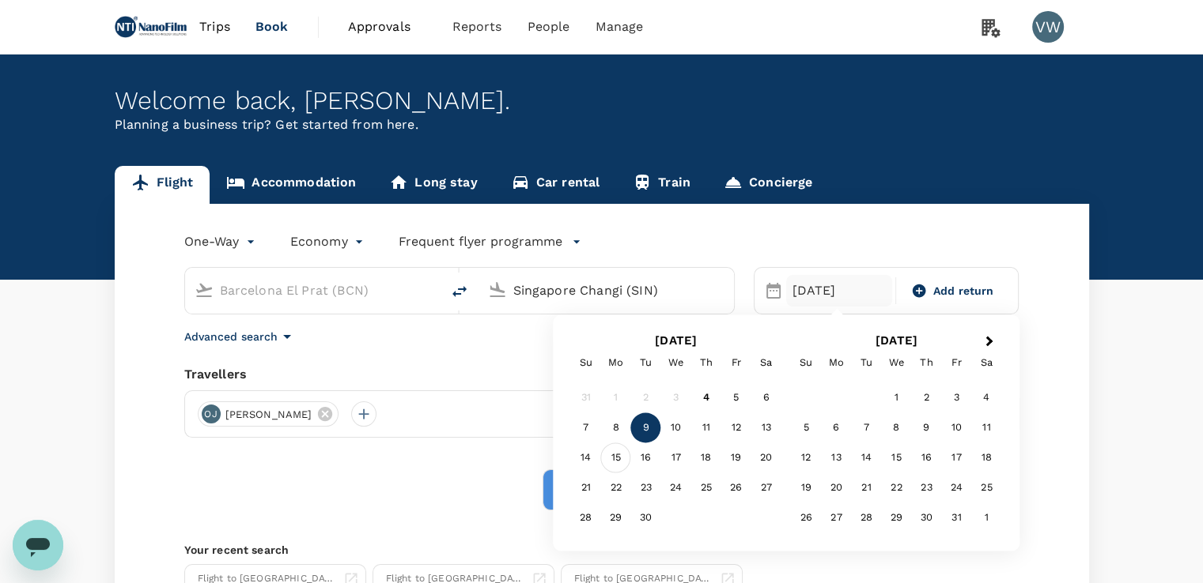
type input "Singapore Changi (SIN)"
click at [612, 455] on div "15" at bounding box center [616, 459] width 30 height 30
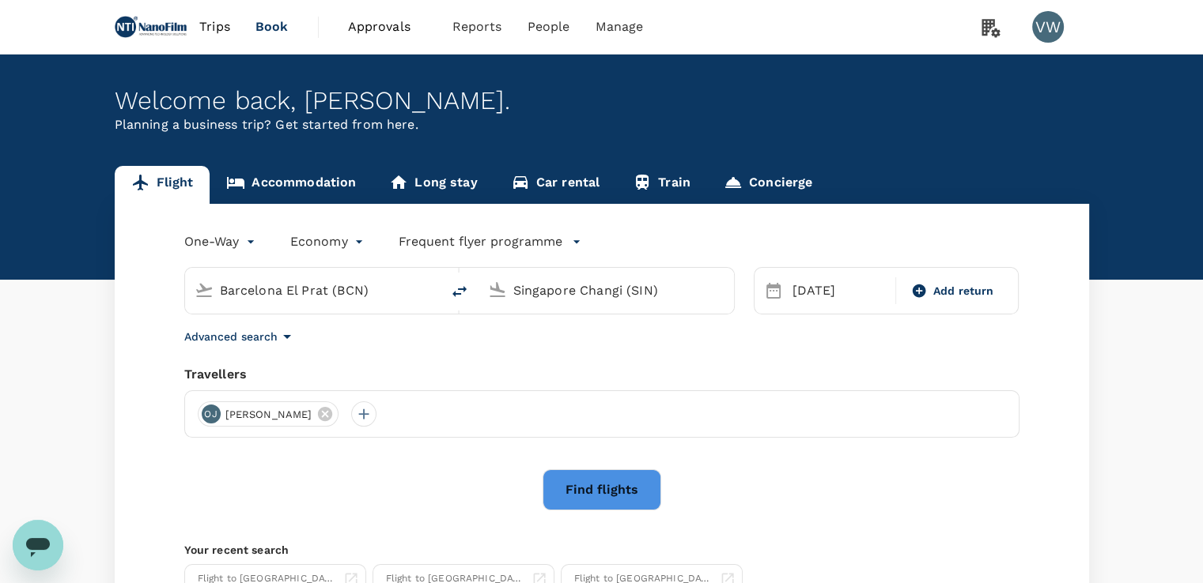
click at [585, 482] on button "Find flights" at bounding box center [601, 490] width 119 height 41
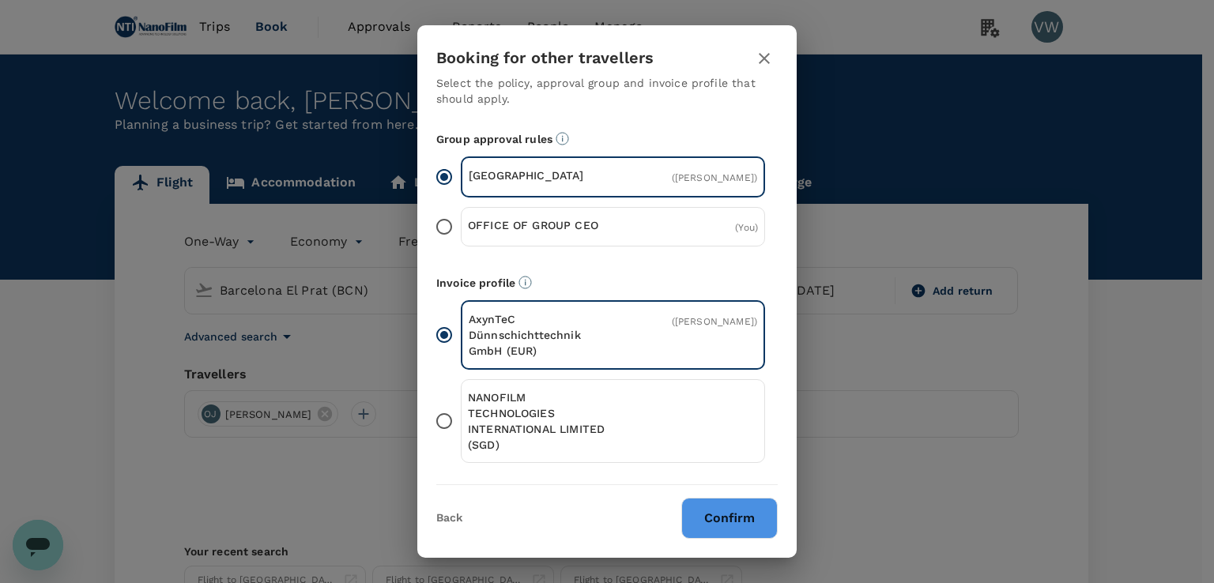
scroll to position [173, 0]
click at [597, 410] on p "NANOFILM TECHNOLOGIES INTERNATIONAL LIMITED (SGD)" at bounding box center [540, 420] width 145 height 63
click at [461, 410] on input "NANOFILM TECHNOLOGIES INTERNATIONAL LIMITED (SGD)" at bounding box center [444, 420] width 33 height 33
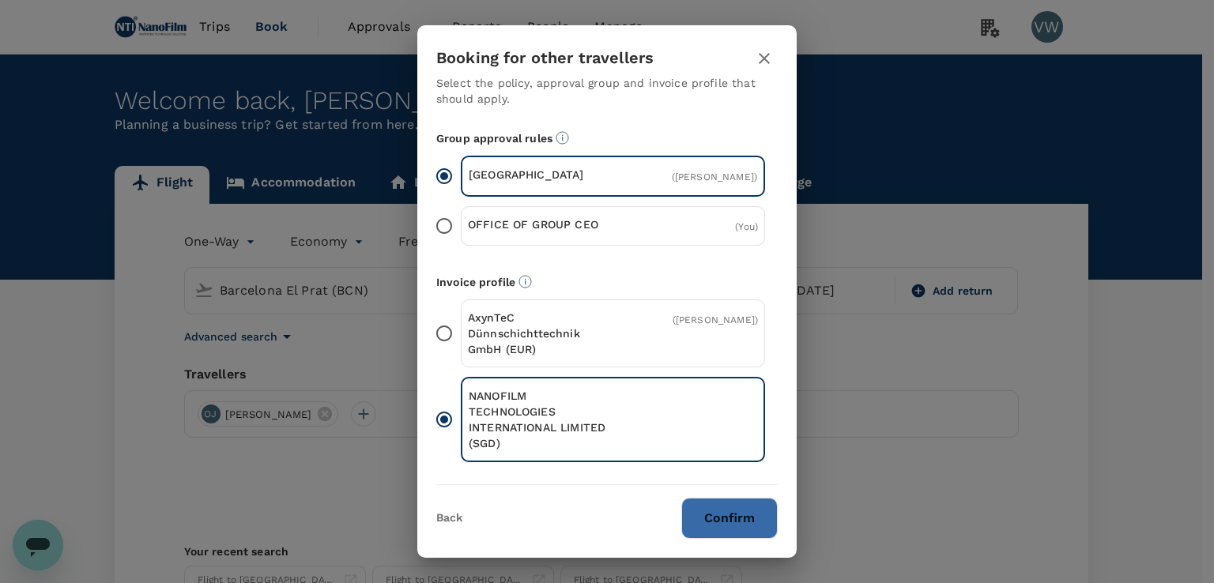
click at [742, 516] on button "Confirm" at bounding box center [730, 518] width 96 height 41
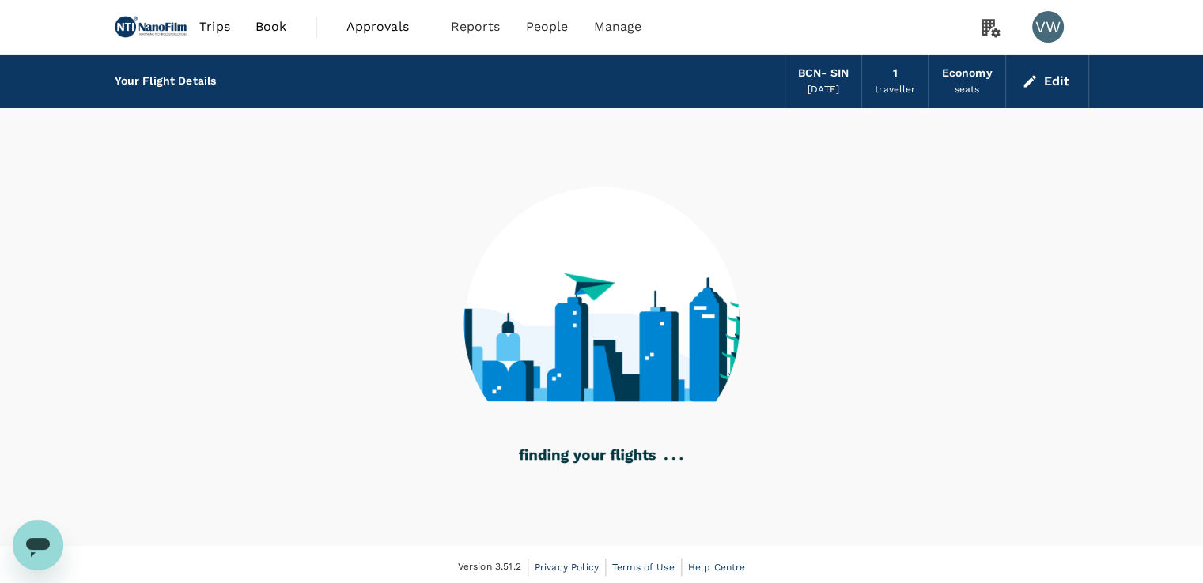
click at [1056, 80] on button "Edit" at bounding box center [1046, 81] width 57 height 25
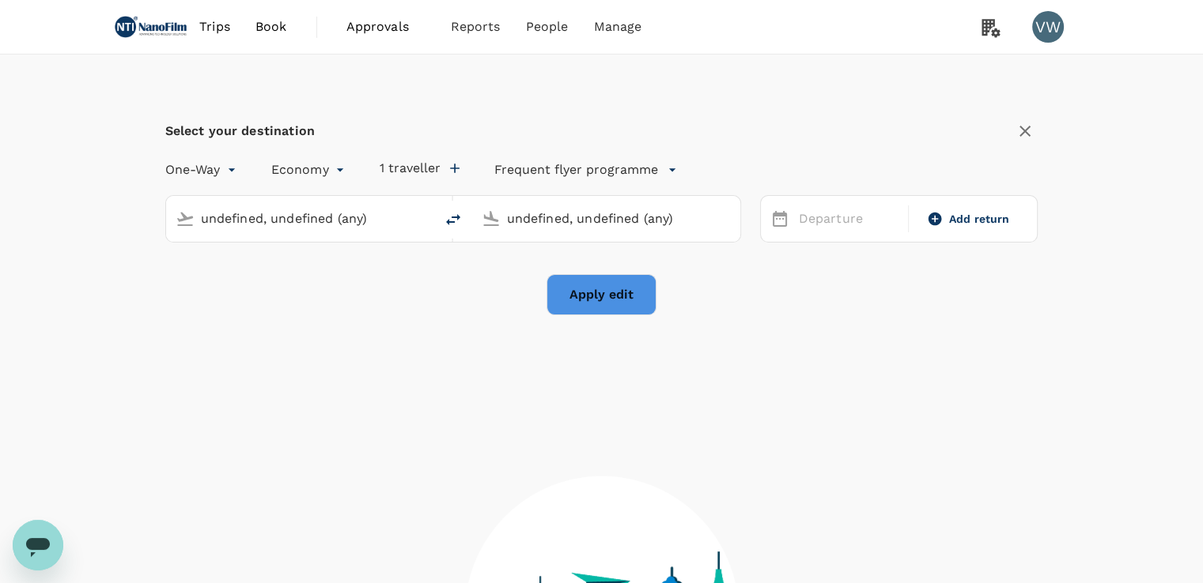
type input "Barcelona El Prat (BCN)"
type input "Singapore Changi (SIN)"
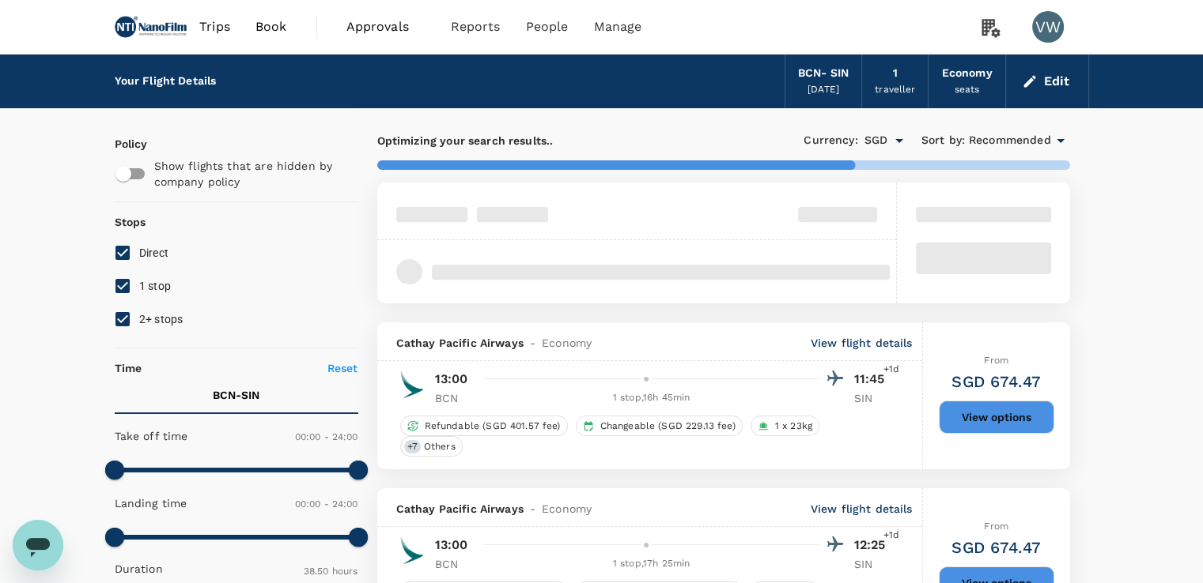
click at [1047, 79] on button "Edit" at bounding box center [1046, 81] width 57 height 25
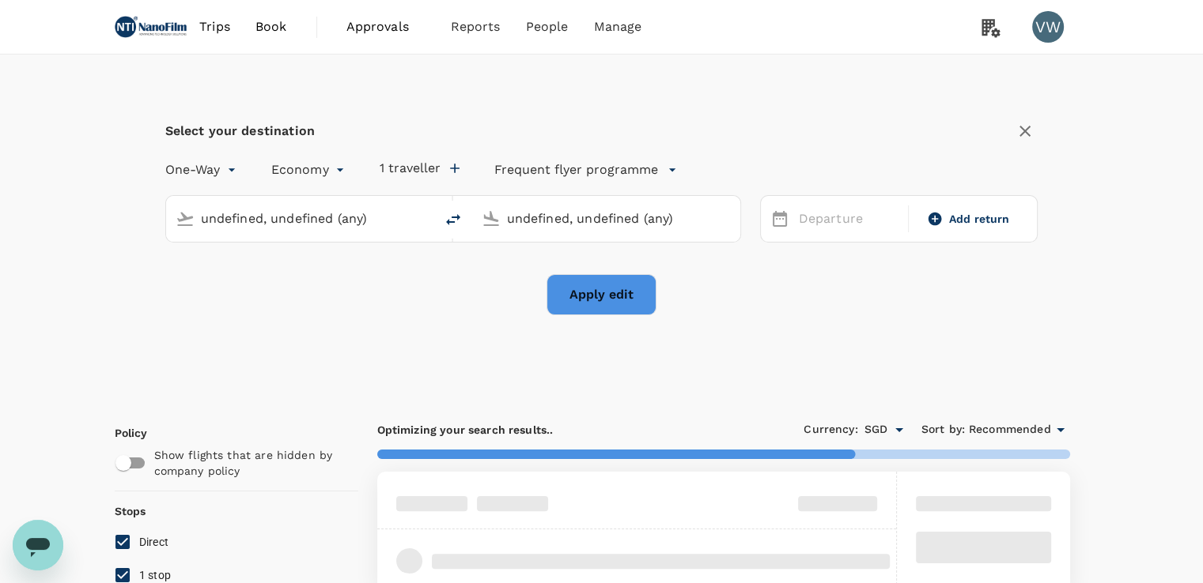
type input "Barcelona El Prat (BCN)"
type input "Singapore Changi (SIN)"
type input "Barcelona El Prat (BCN)"
type input "Singapore Changi (SIN)"
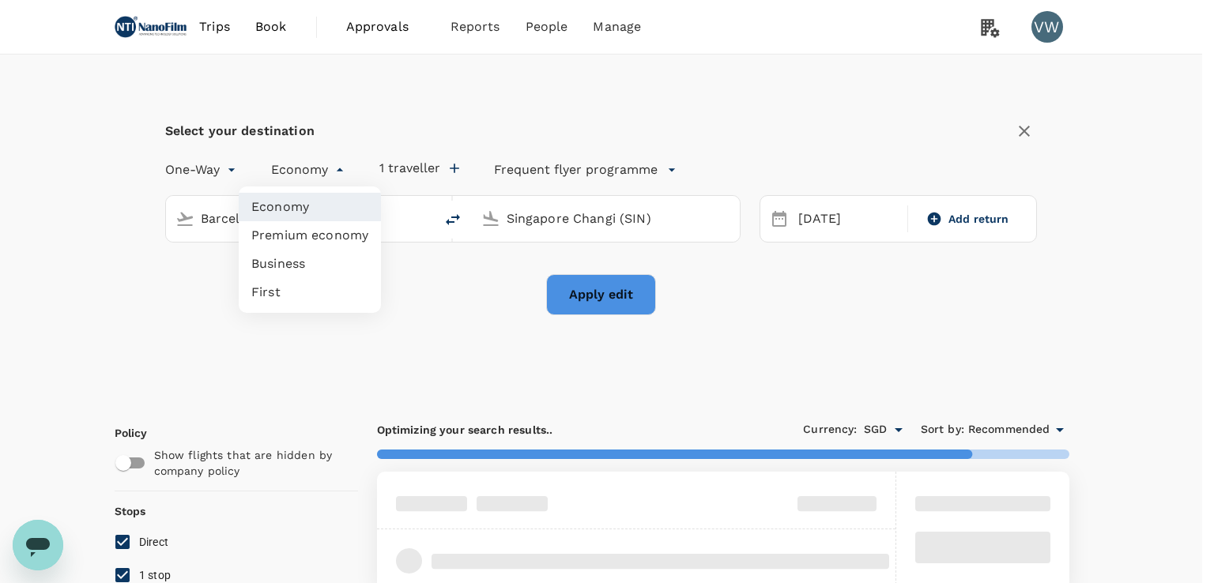
click at [297, 238] on li "Premium economy" at bounding box center [310, 235] width 142 height 28
type input "premium-economy"
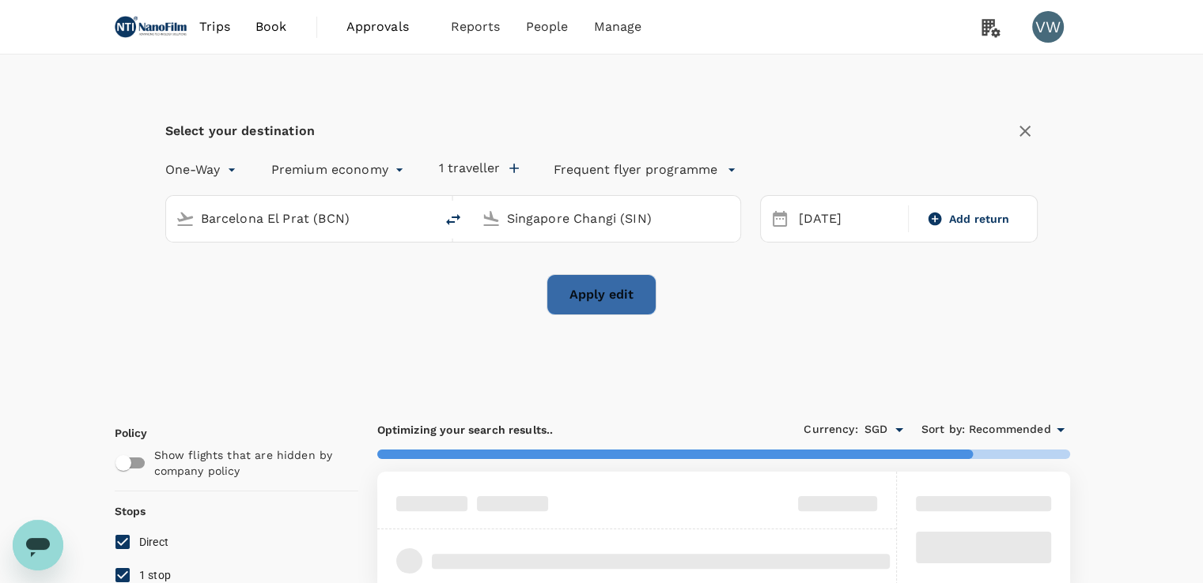
click at [586, 286] on button "Apply edit" at bounding box center [601, 294] width 110 height 41
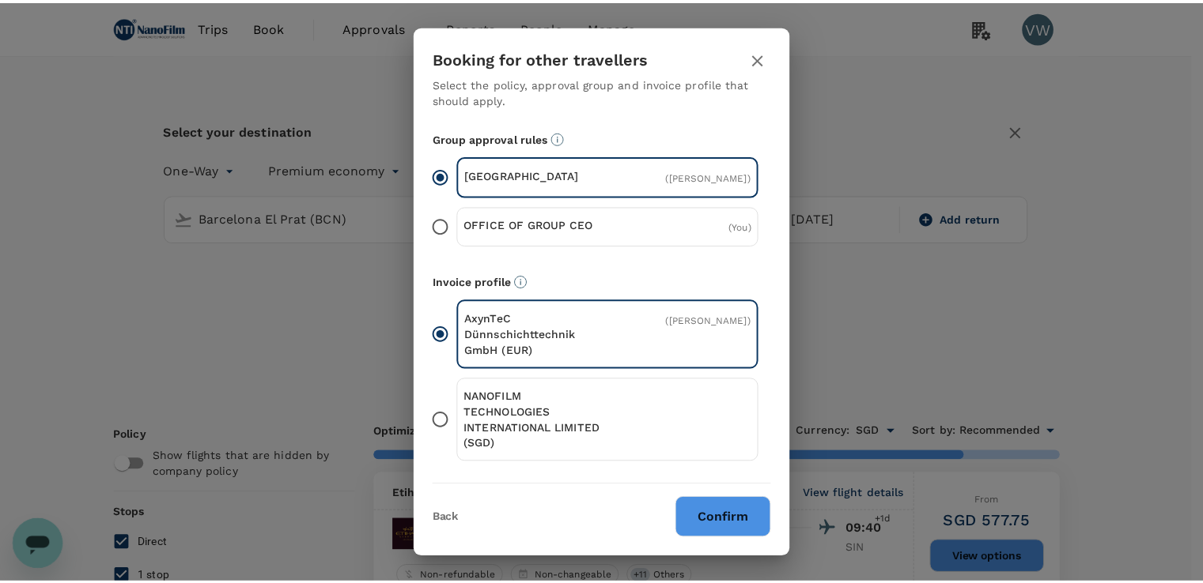
scroll to position [173, 0]
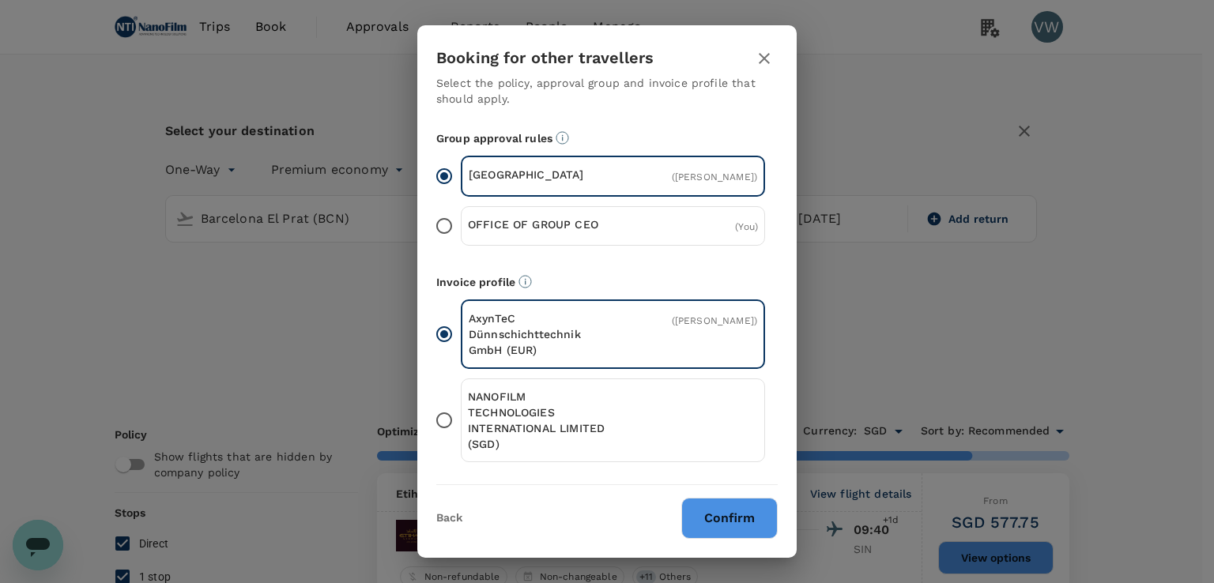
click at [568, 408] on p "NANOFILM TECHNOLOGIES INTERNATIONAL LIMITED (SGD)" at bounding box center [540, 420] width 145 height 63
click at [461, 408] on input "NANOFILM TECHNOLOGIES INTERNATIONAL LIMITED (SGD)" at bounding box center [444, 420] width 33 height 33
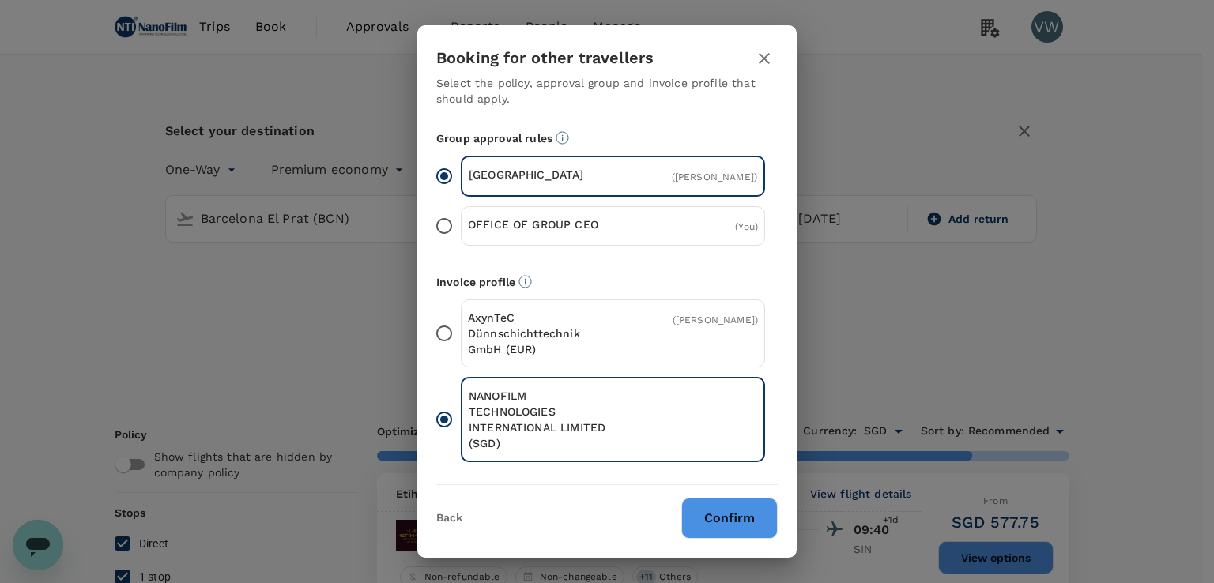
click at [693, 504] on button "Confirm" at bounding box center [730, 518] width 96 height 41
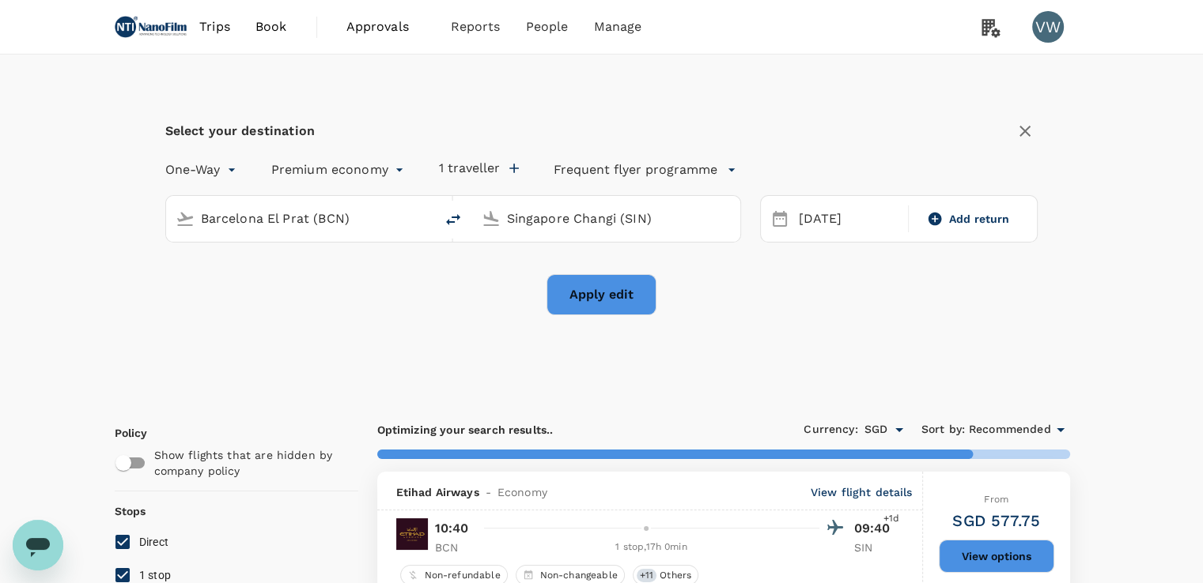
checkbox input "false"
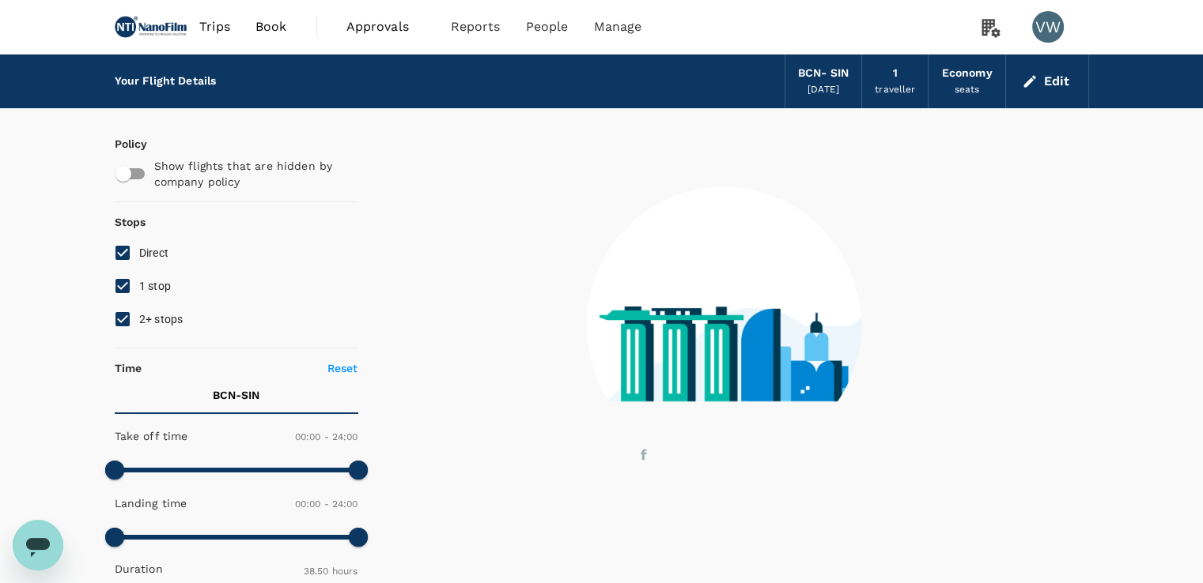
type input "1440"
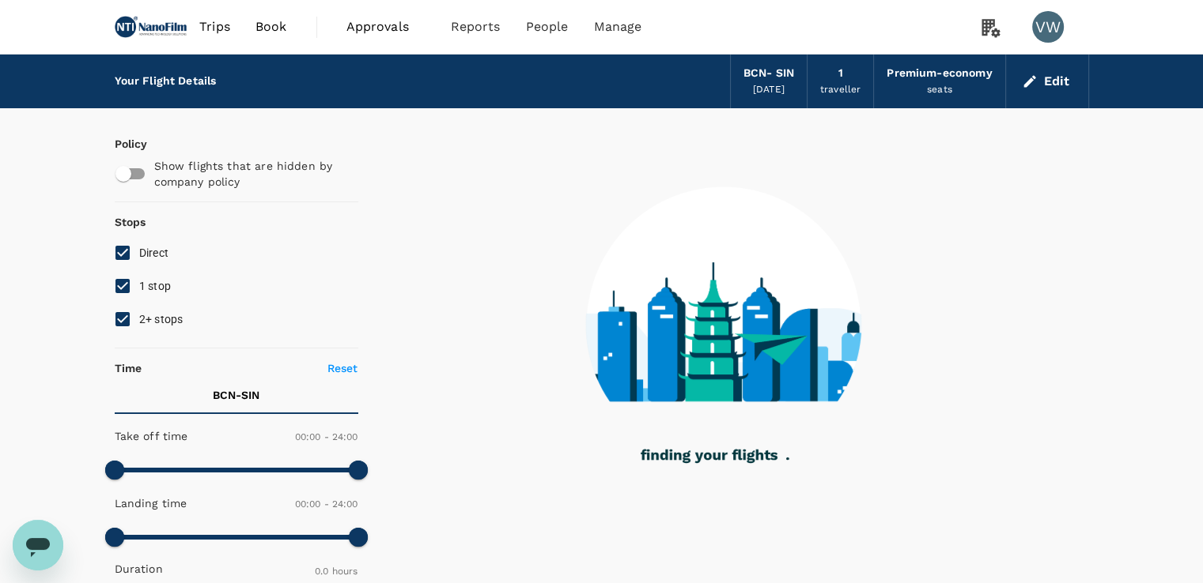
click at [111, 289] on input "1 stop" at bounding box center [122, 286] width 33 height 33
checkbox input "false"
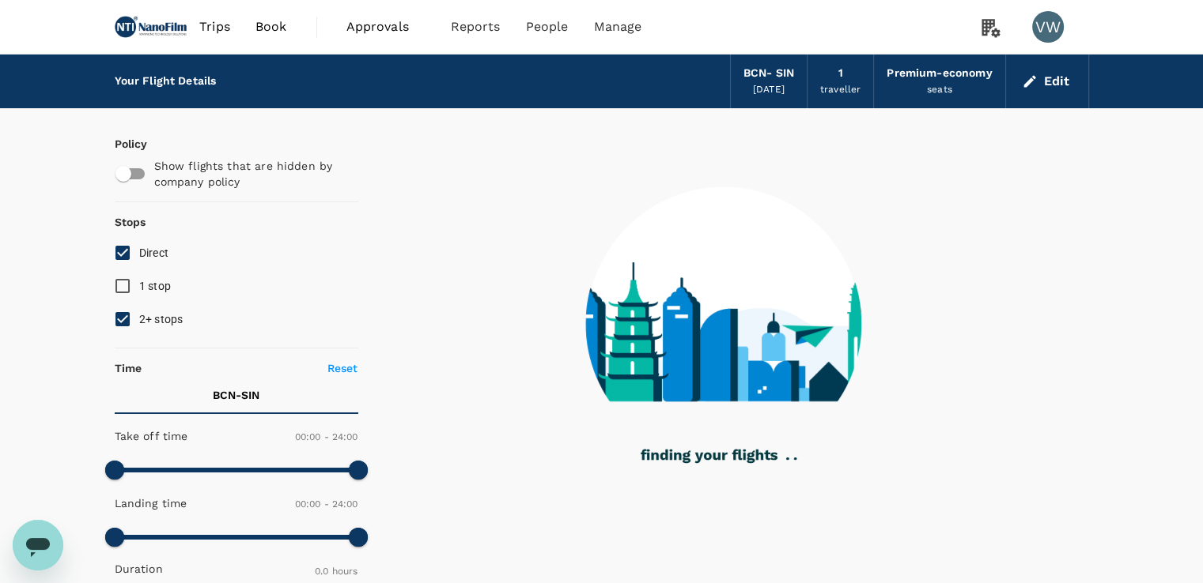
click at [124, 310] on input "2+ stops" at bounding box center [122, 319] width 33 height 33
checkbox input "false"
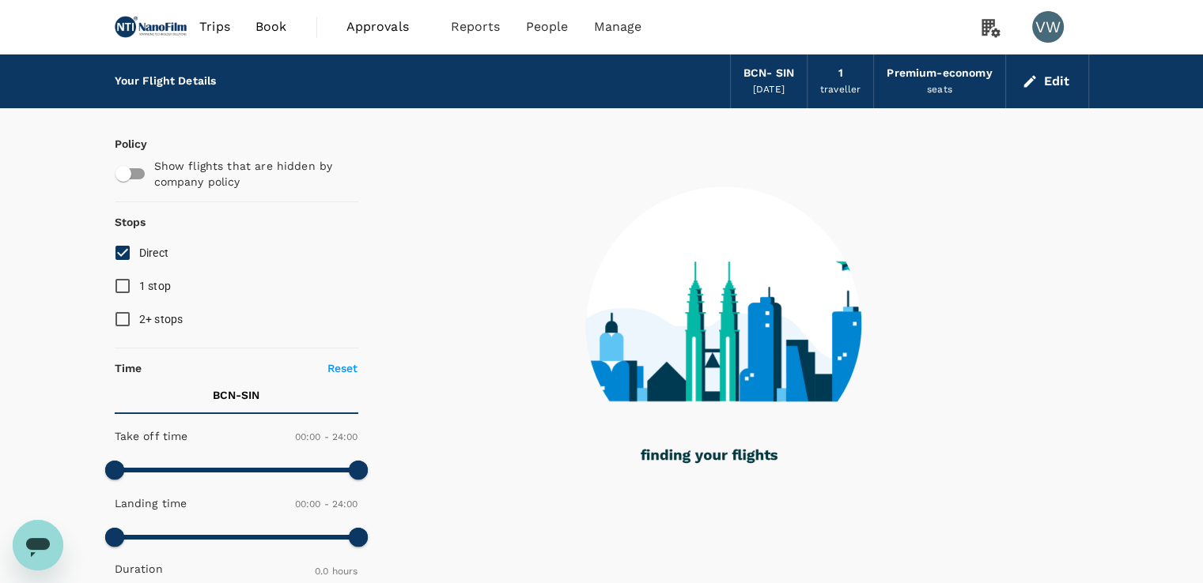
type input "1565"
checkbox input "true"
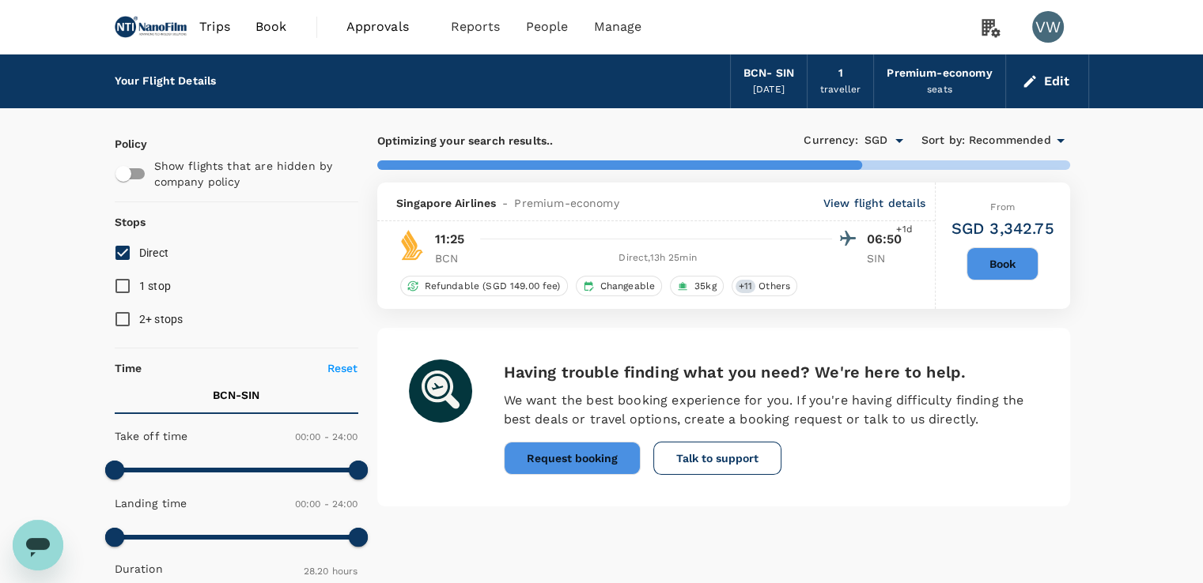
type input "2470"
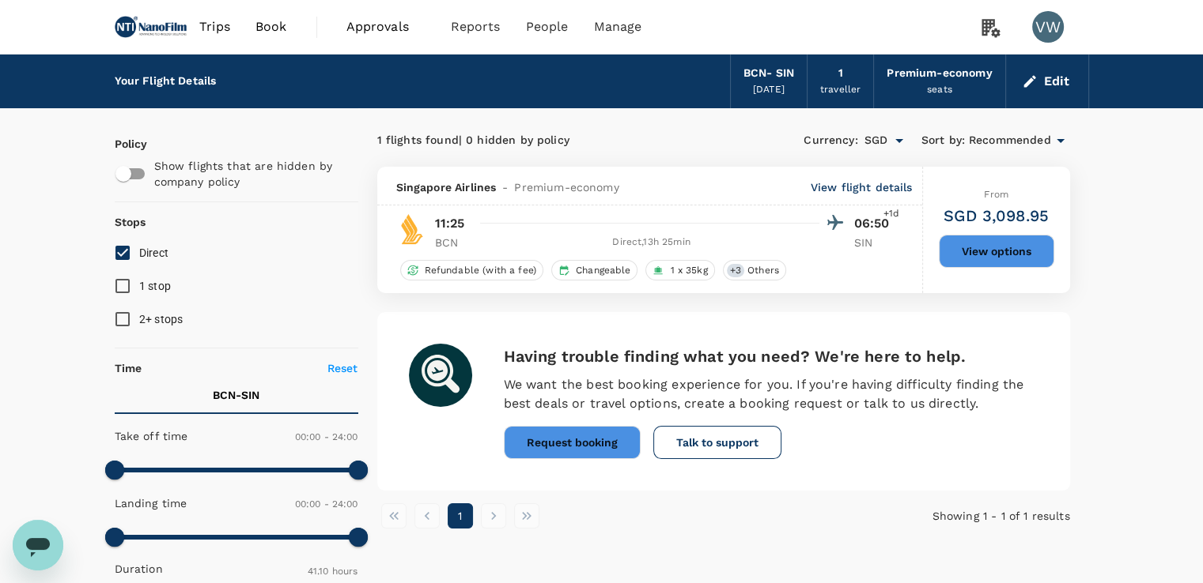
click at [993, 254] on button "View options" at bounding box center [995, 251] width 115 height 33
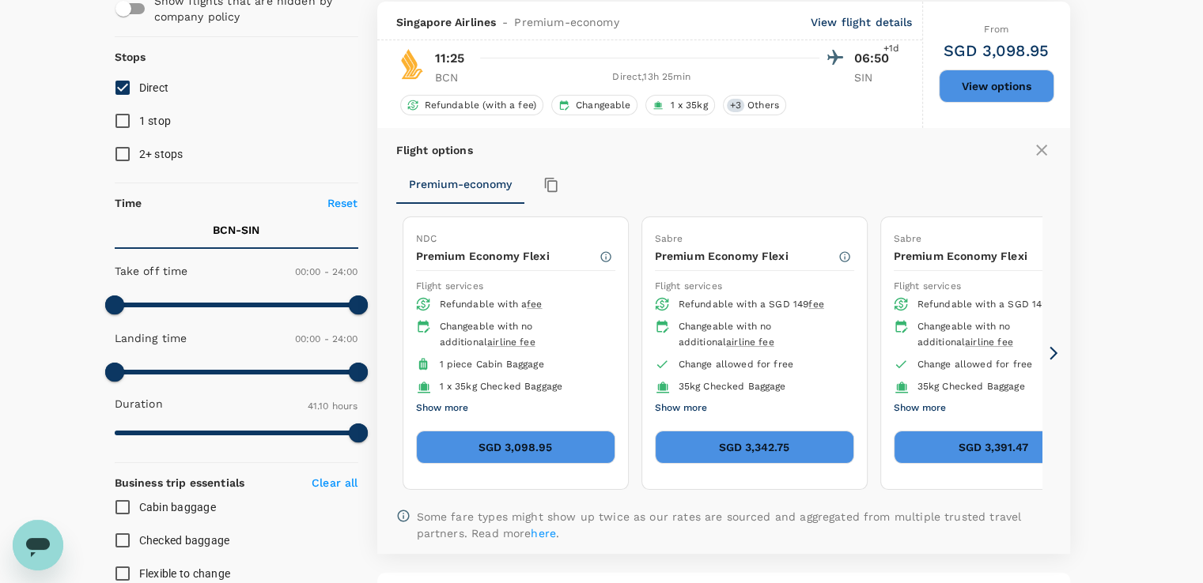
scroll to position [167, 0]
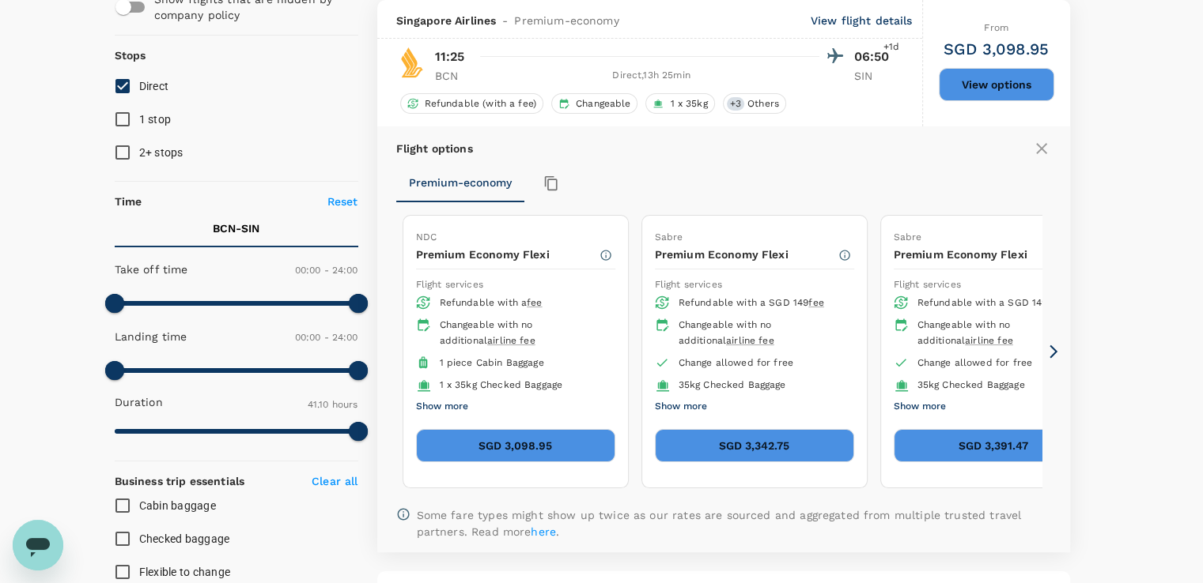
click at [541, 432] on button "SGD 3,098.95" at bounding box center [515, 445] width 199 height 33
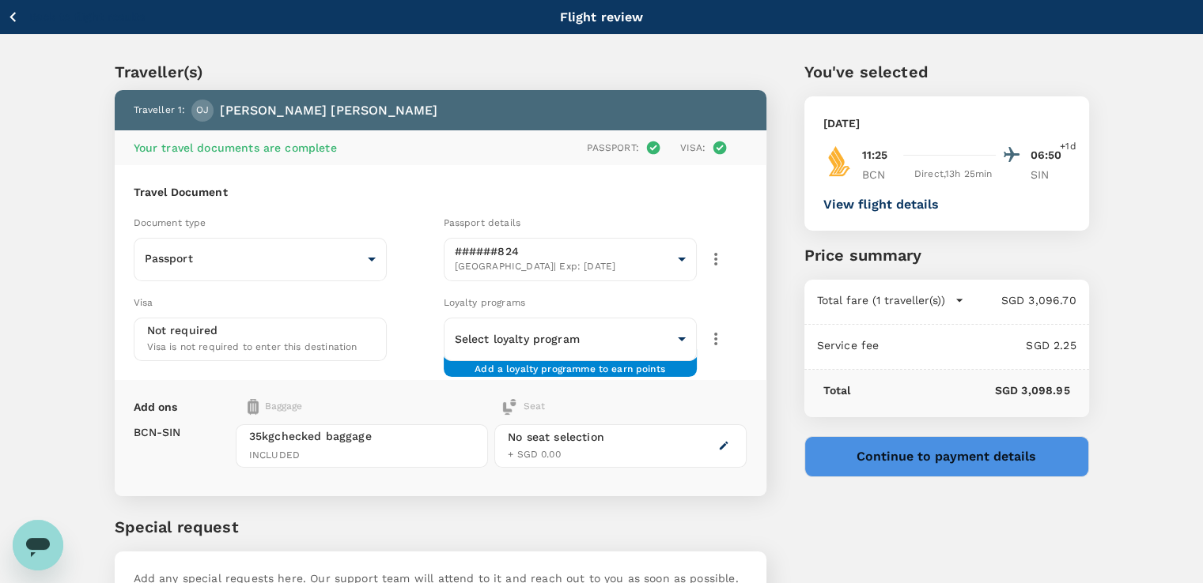
click at [908, 204] on button "View flight details" at bounding box center [880, 205] width 115 height 14
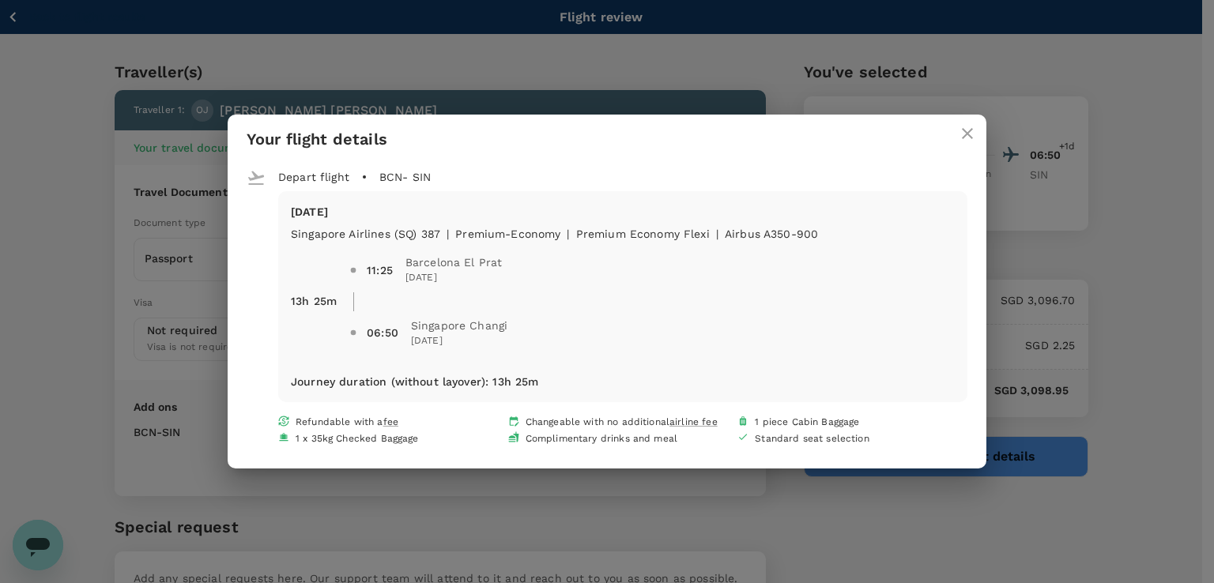
click at [965, 134] on icon "close" at bounding box center [967, 133] width 11 height 11
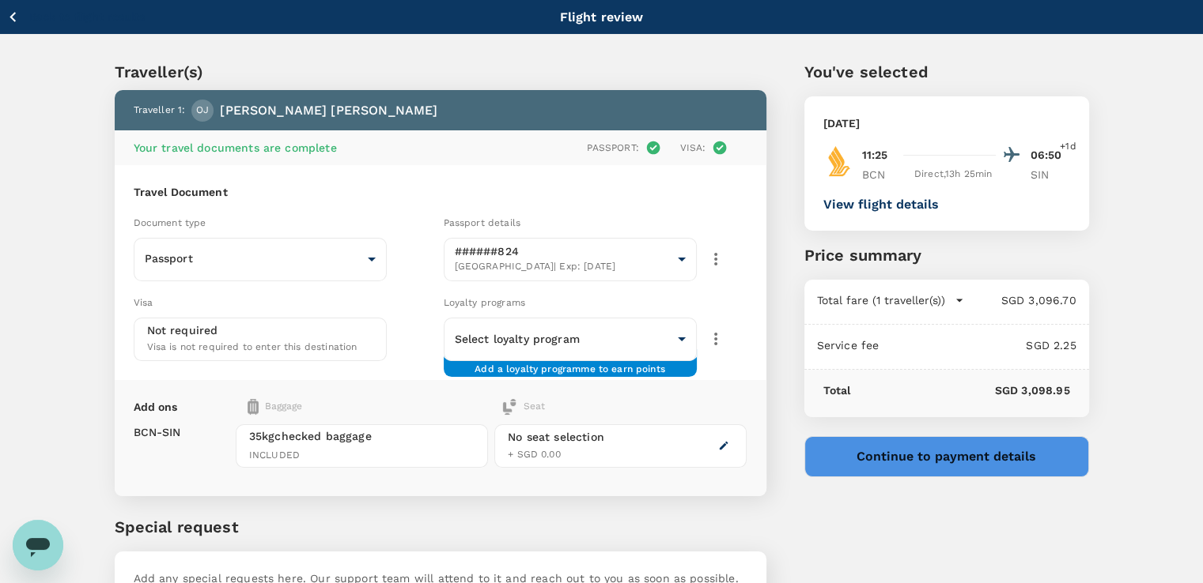
click at [9, 17] on icon "button" at bounding box center [12, 17] width 6 height 10
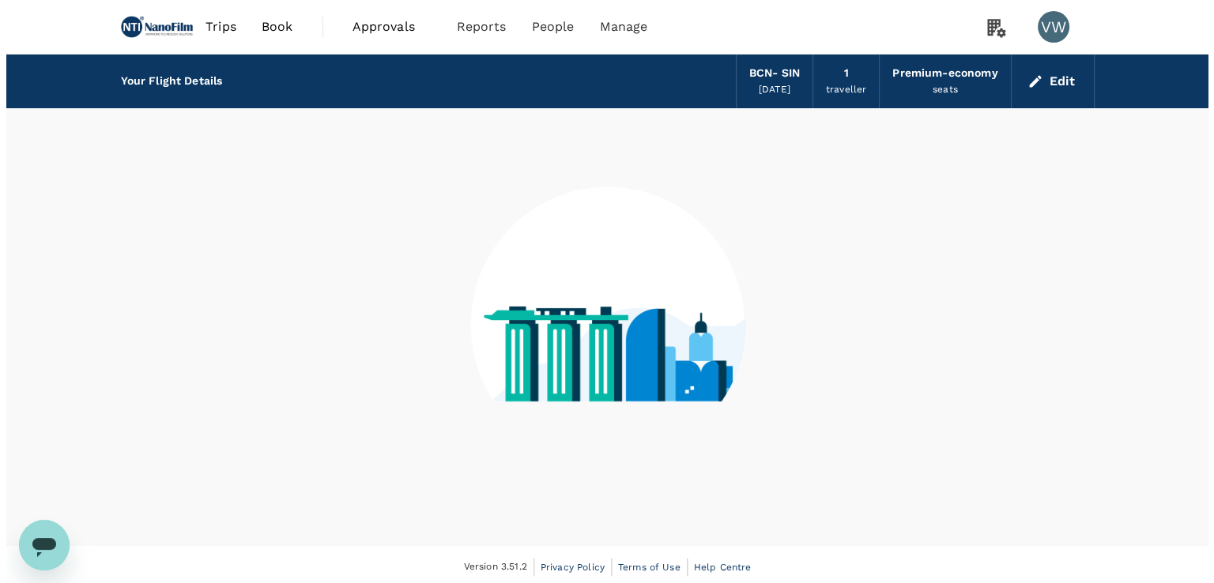
scroll to position [5, 0]
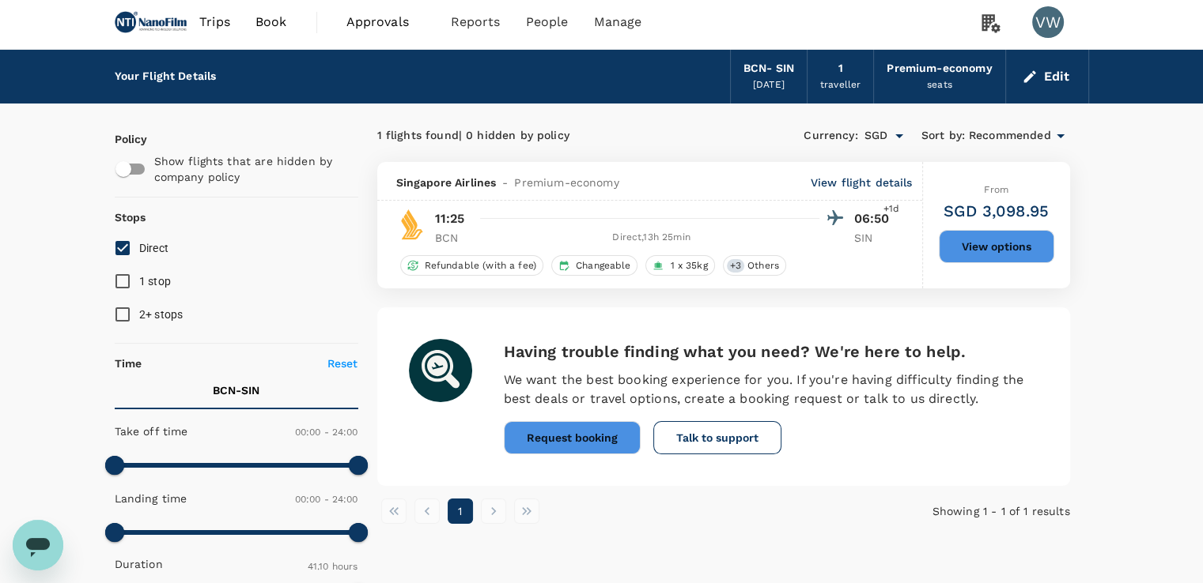
click at [780, 80] on div "15 Sep 2025" at bounding box center [769, 85] width 32 height 16
click at [1055, 76] on button "Edit" at bounding box center [1046, 76] width 57 height 25
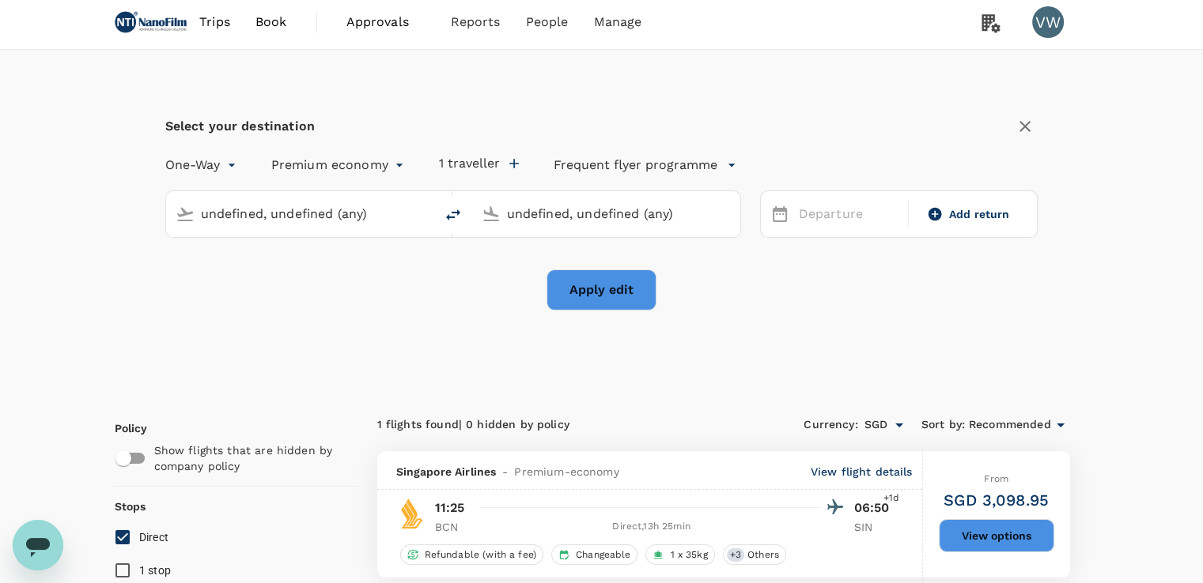
type input "Barcelona El Prat (BCN)"
type input "Singapore Changi (SIN)"
type input "Barcelona El Prat (BCN)"
type input "Singapore Changi (SIN)"
drag, startPoint x: 373, startPoint y: 221, endPoint x: 6, endPoint y: 175, distance: 369.8
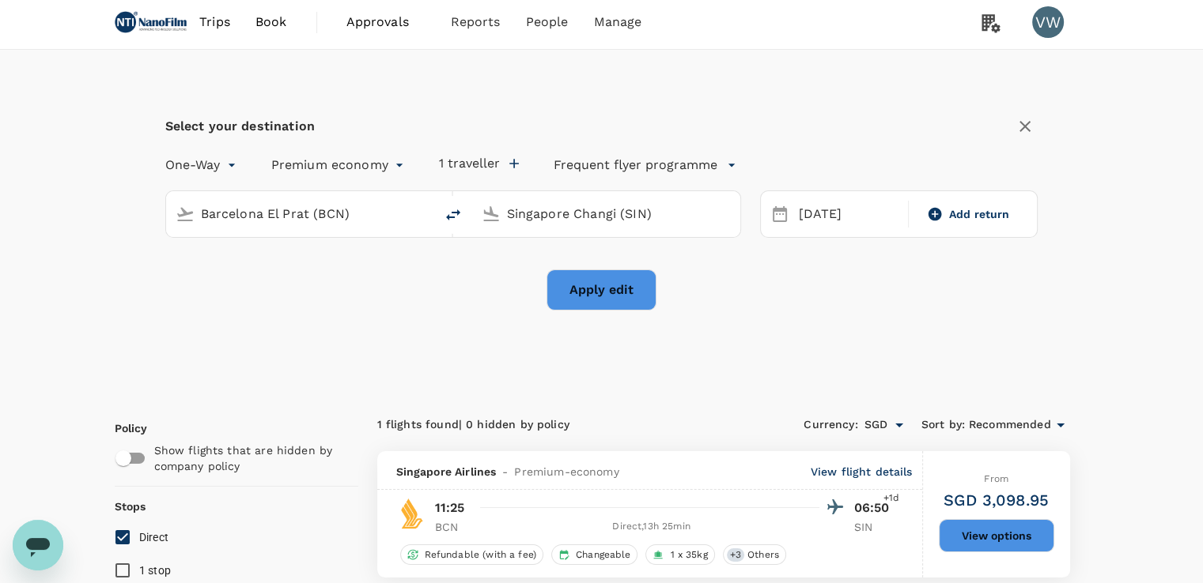
click at [243, 282] on p "Singapore Changi" at bounding box center [325, 275] width 281 height 16
type input "Singapore Changi (SIN)"
drag, startPoint x: 500, startPoint y: 212, endPoint x: 320, endPoint y: 198, distance: 180.0
click at [319, 202] on div "Singapore Changi (SIN) Singapore Changi (SIN)" at bounding box center [453, 214] width 576 height 47
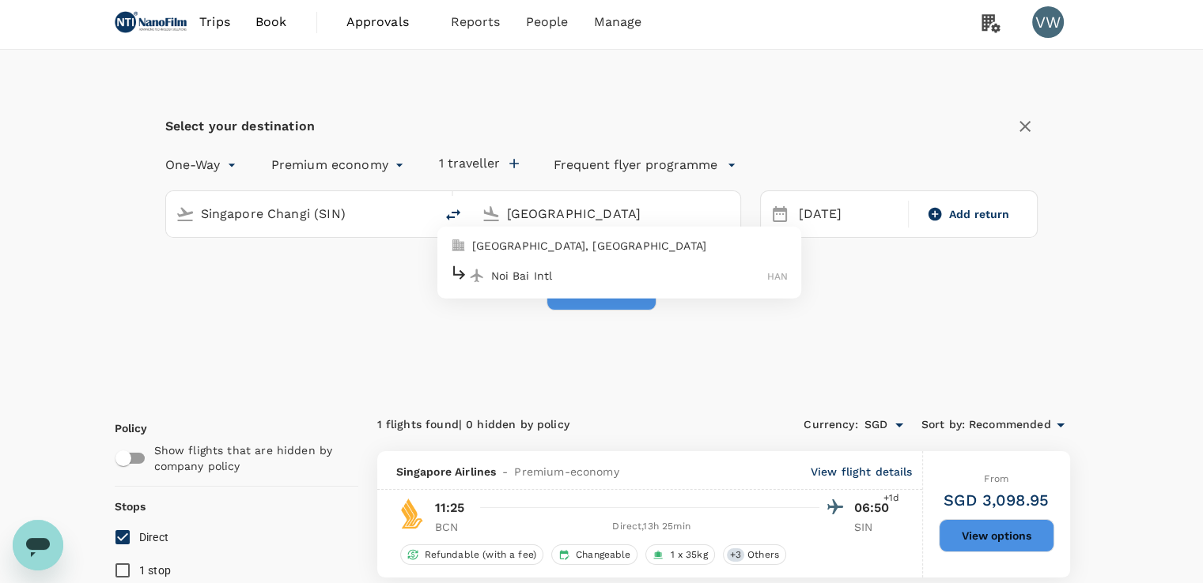
click at [536, 246] on p "[GEOGRAPHIC_DATA], [GEOGRAPHIC_DATA]" at bounding box center [630, 246] width 316 height 16
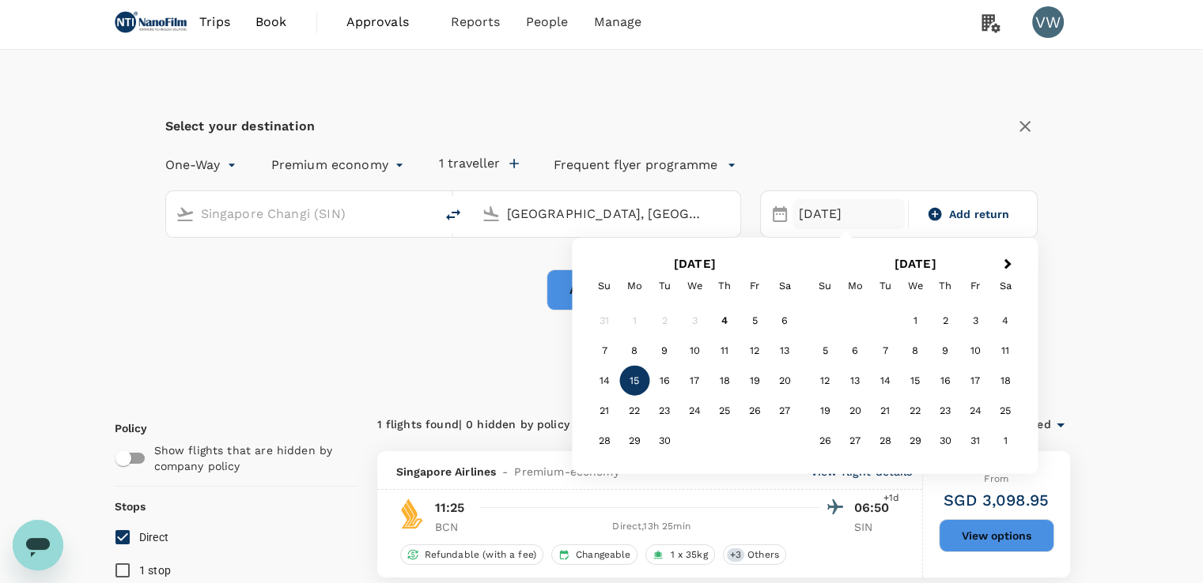
type input "[GEOGRAPHIC_DATA], [GEOGRAPHIC_DATA] (any)"
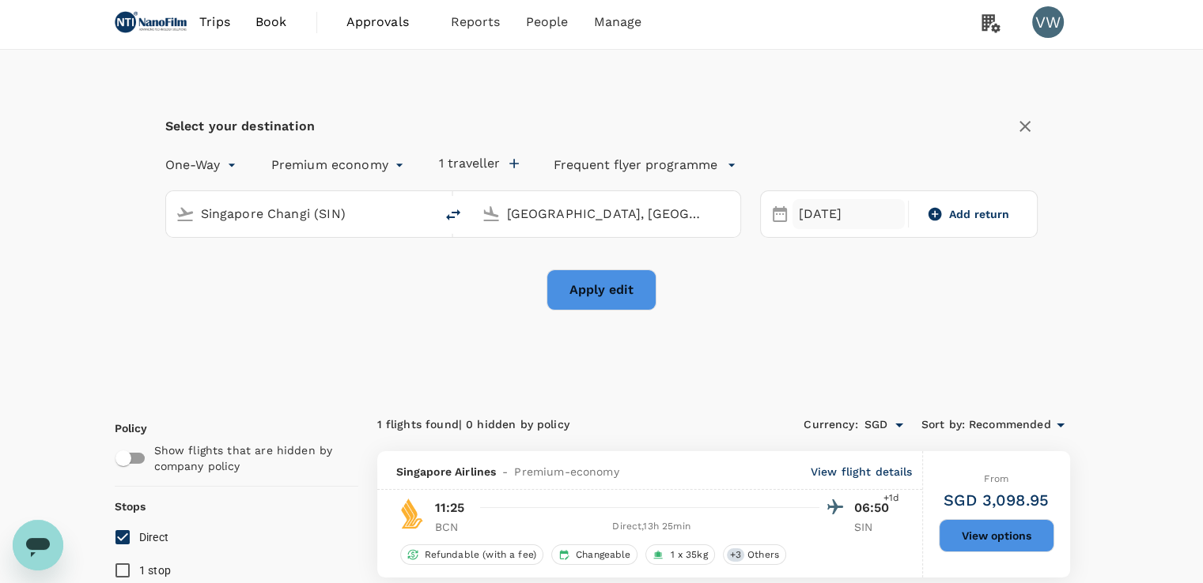
click at [850, 213] on div "[DATE]" at bounding box center [848, 214] width 112 height 31
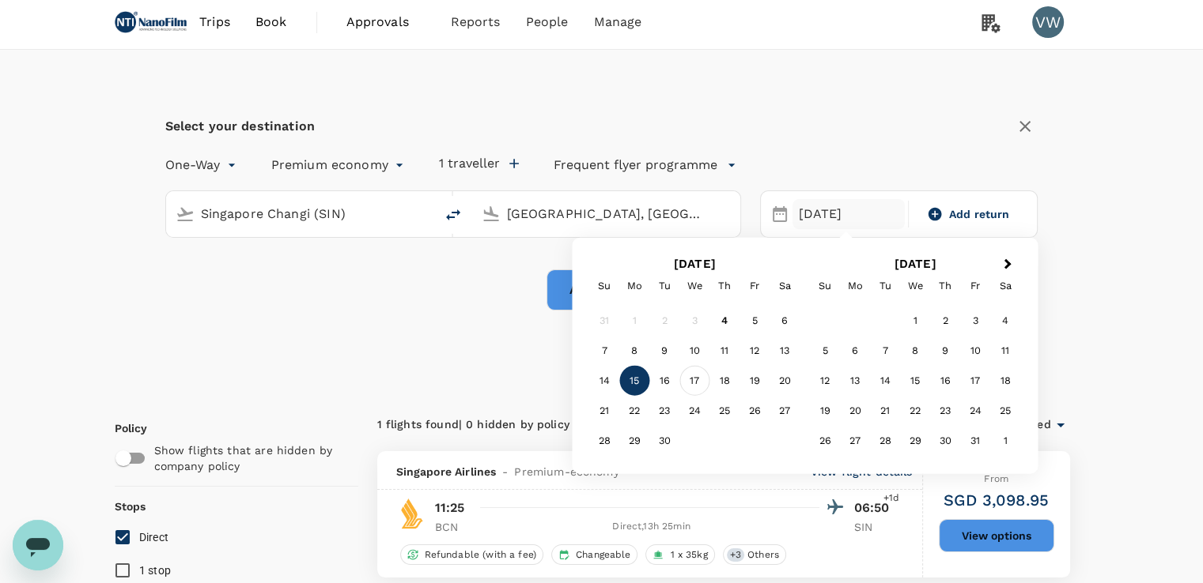
click at [685, 383] on div "17" at bounding box center [694, 381] width 30 height 30
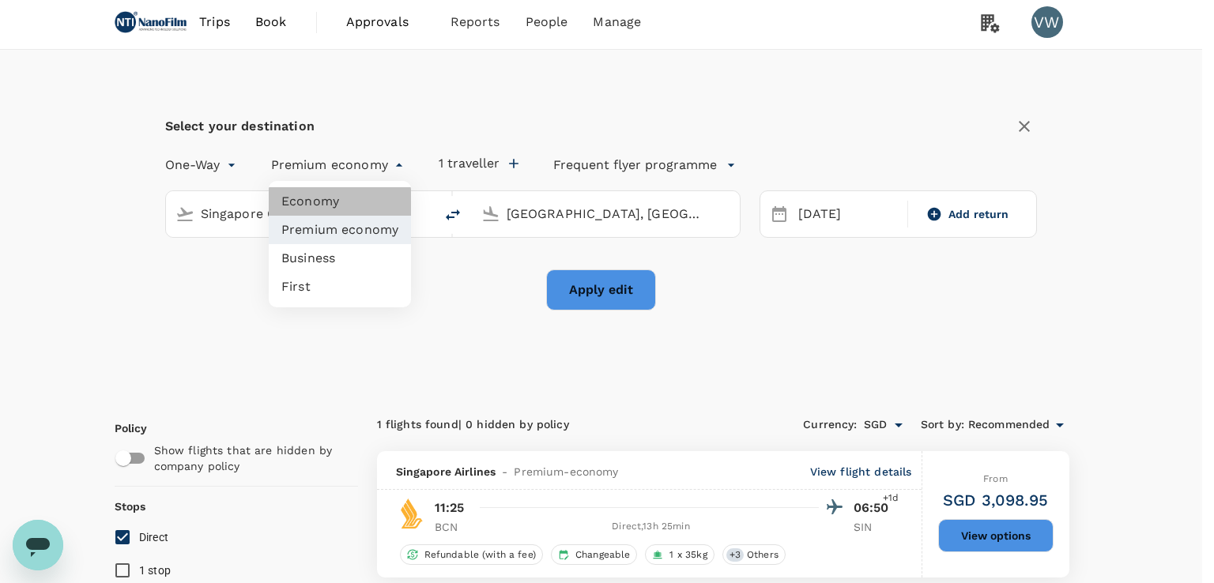
click at [295, 200] on li "Economy" at bounding box center [340, 201] width 142 height 28
type input "economy"
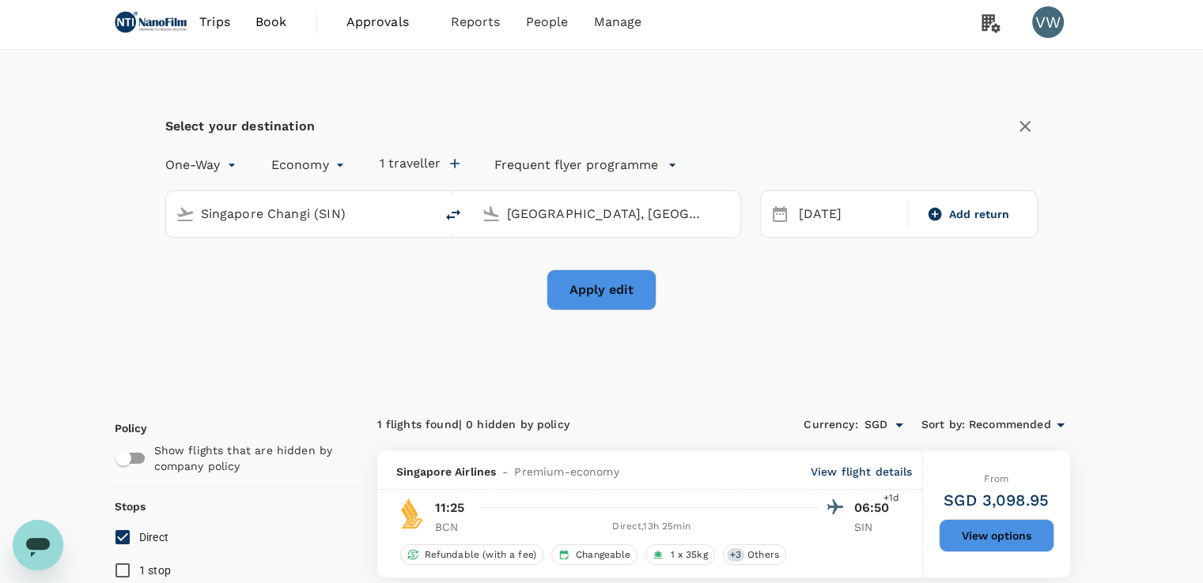
click at [588, 290] on button "Apply edit" at bounding box center [601, 290] width 110 height 41
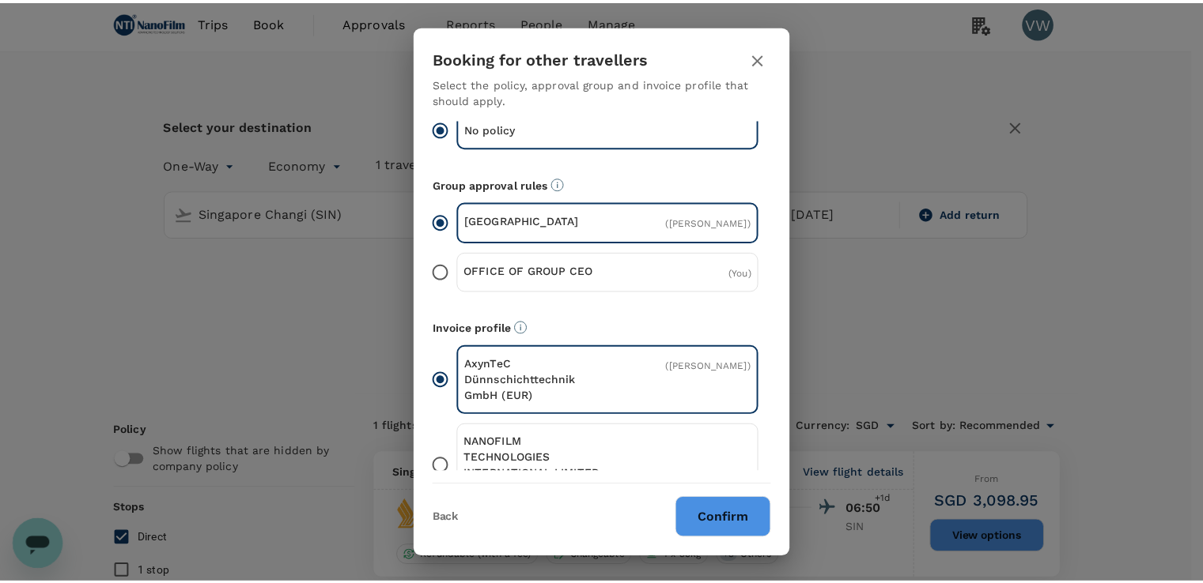
scroll to position [173, 0]
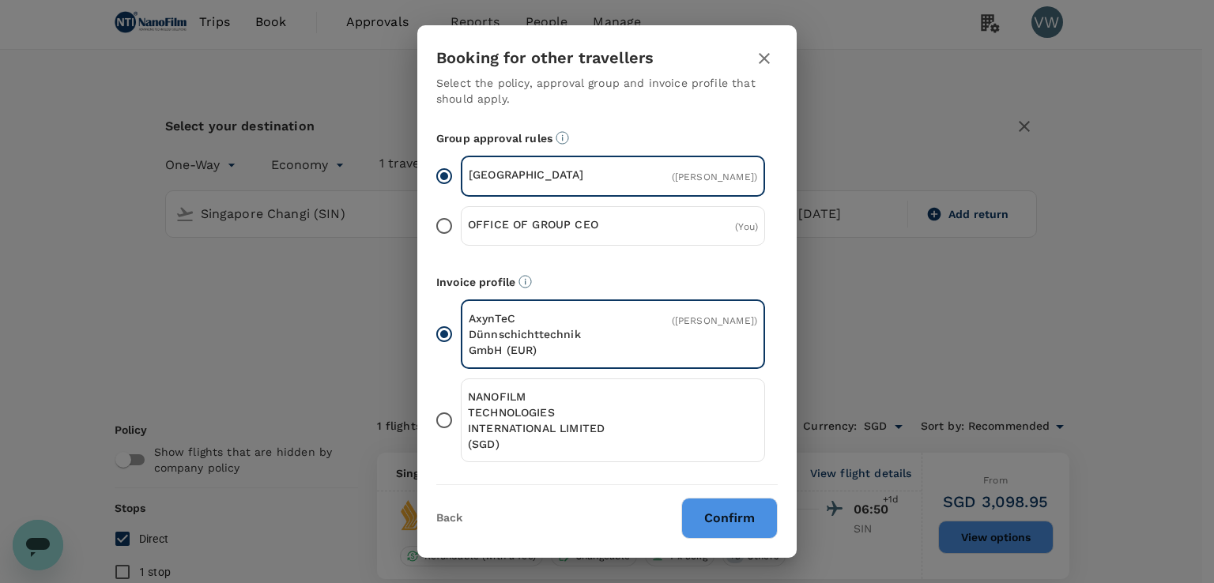
click at [492, 411] on p "NANOFILM TECHNOLOGIES INTERNATIONAL LIMITED (SGD)" at bounding box center [540, 420] width 145 height 63
click at [461, 411] on input "NANOFILM TECHNOLOGIES INTERNATIONAL LIMITED (SGD)" at bounding box center [444, 420] width 33 height 33
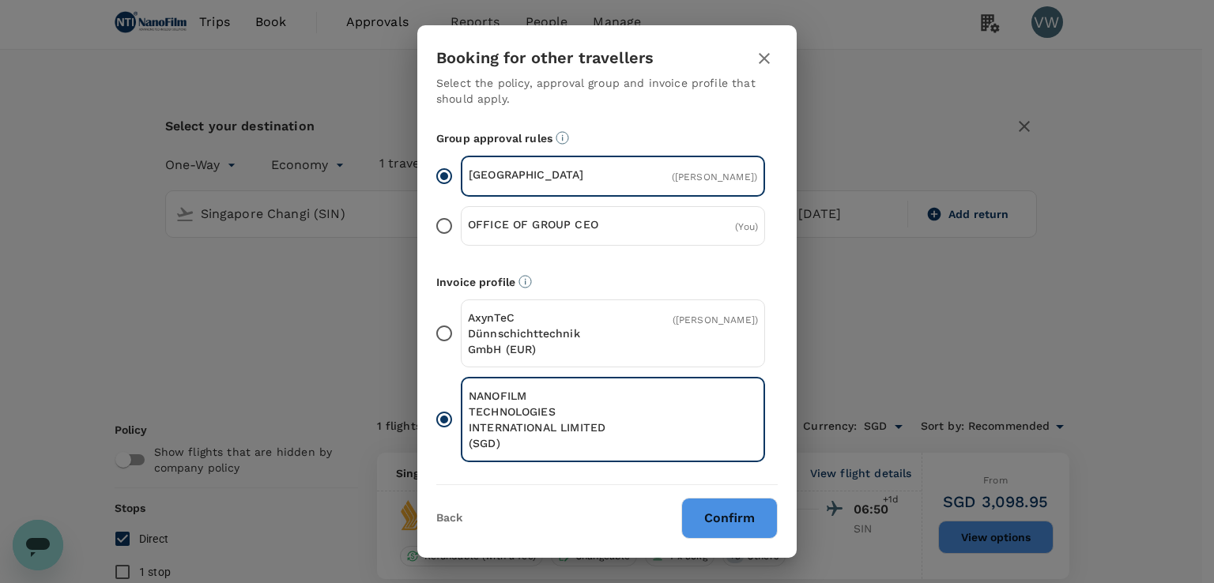
click at [724, 522] on button "Confirm" at bounding box center [730, 518] width 96 height 41
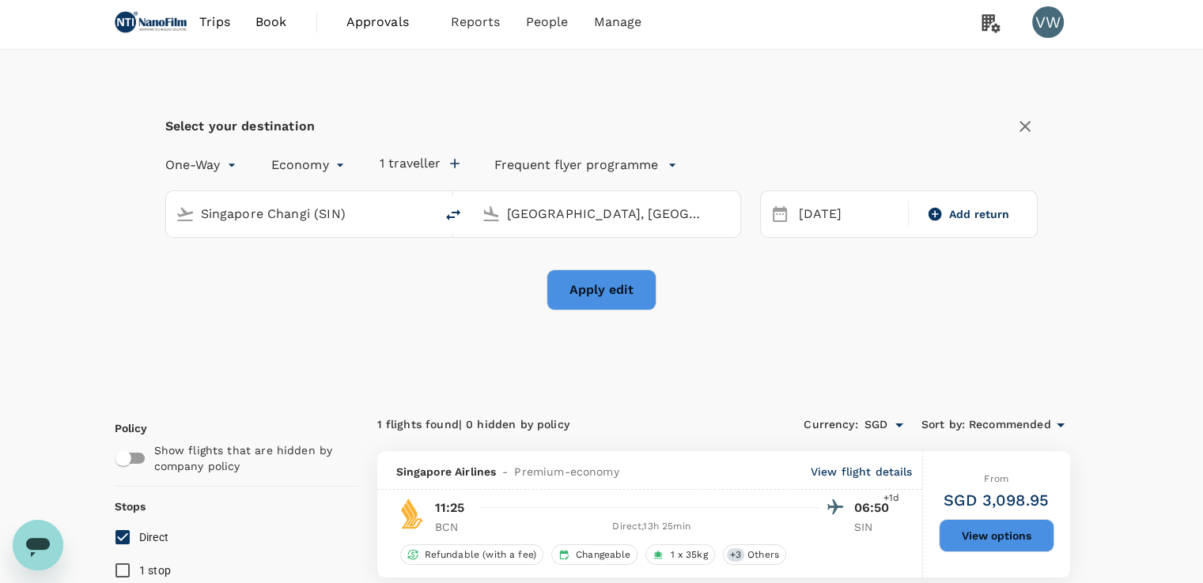
checkbox input "false"
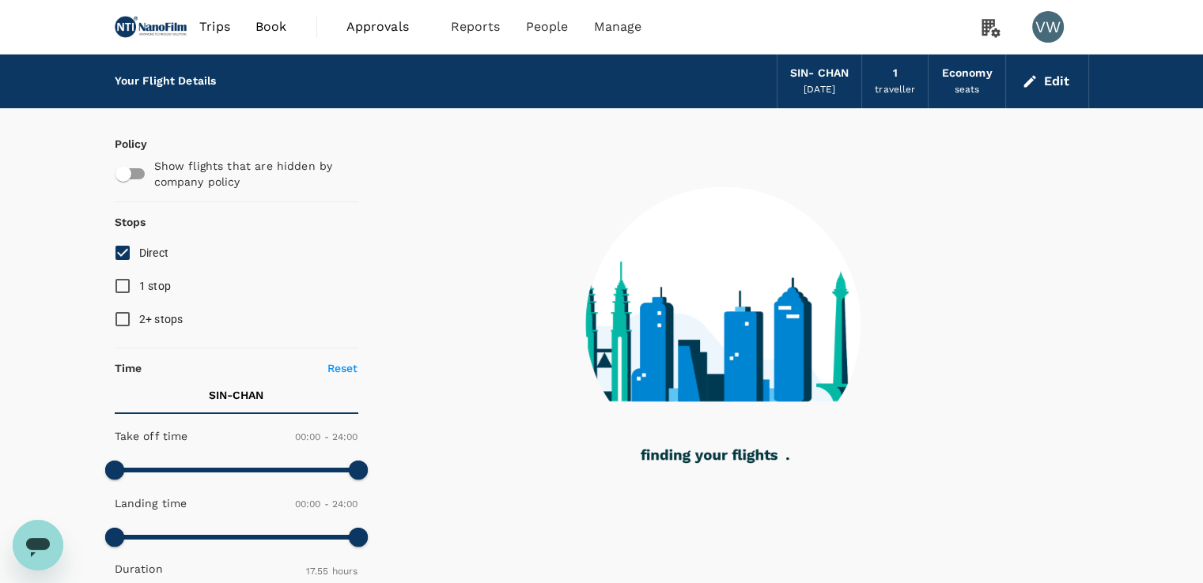
type input "1075"
checkbox input "true"
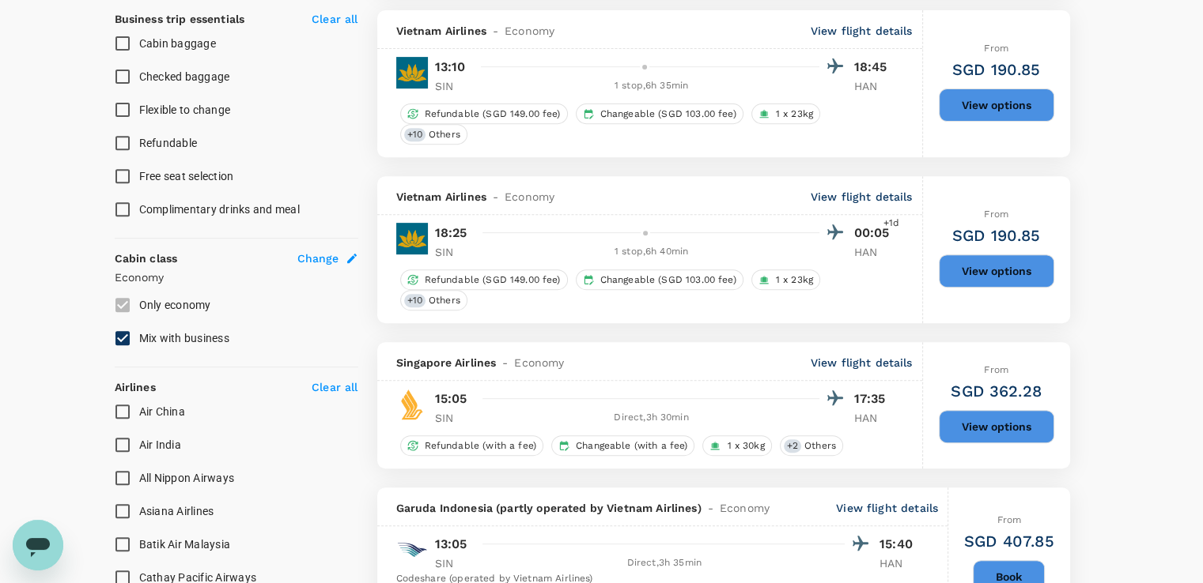
scroll to position [712, 0]
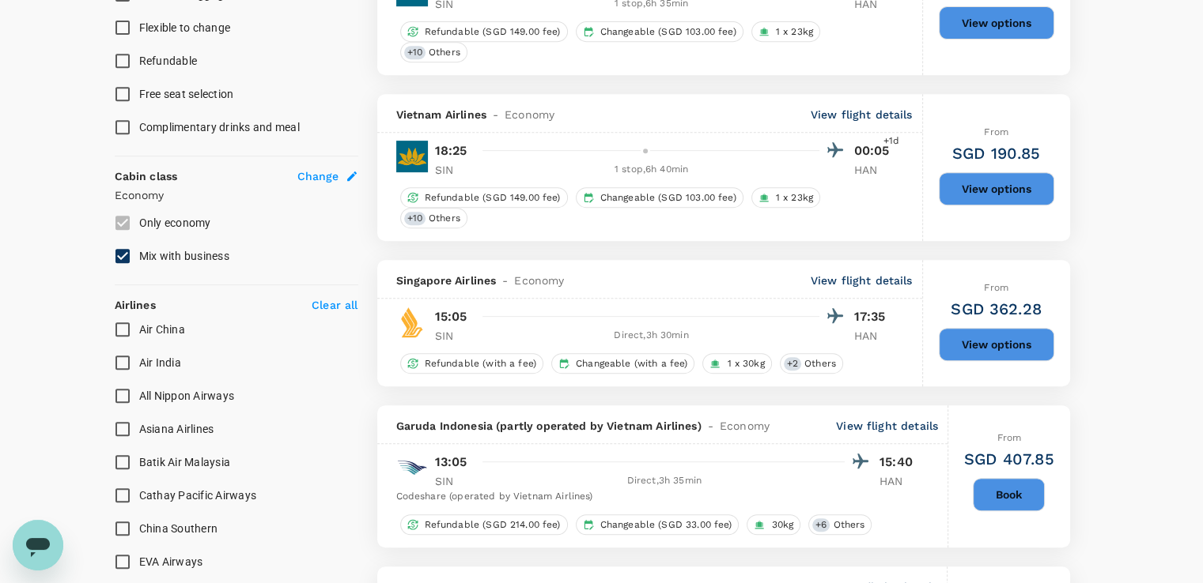
type input "1505"
checkbox input "false"
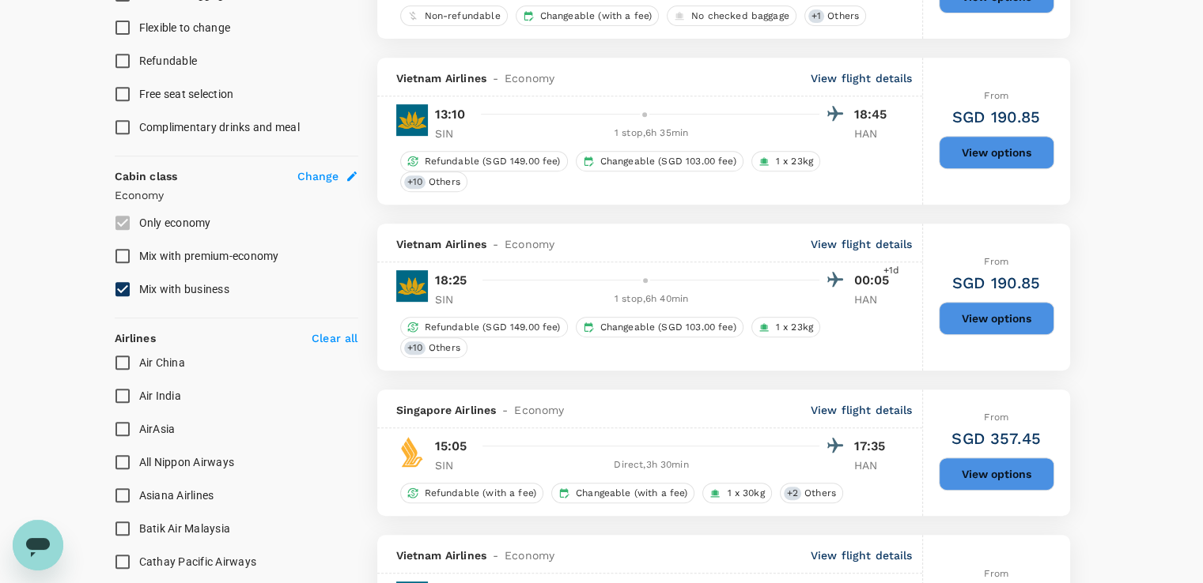
click at [987, 315] on button "View options" at bounding box center [995, 318] width 115 height 33
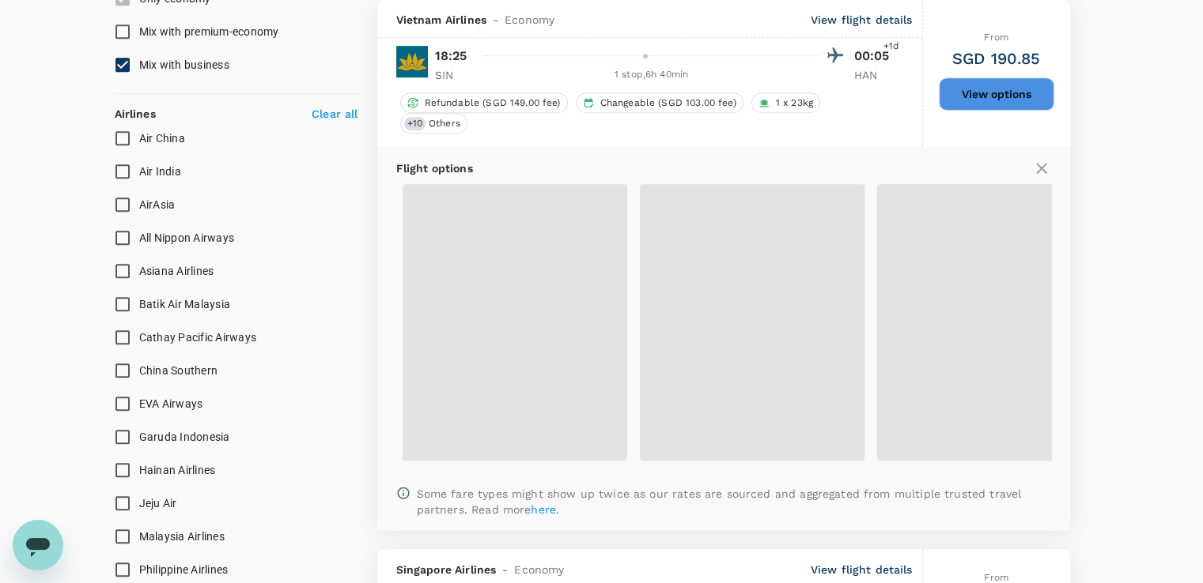
scroll to position [1172, 0]
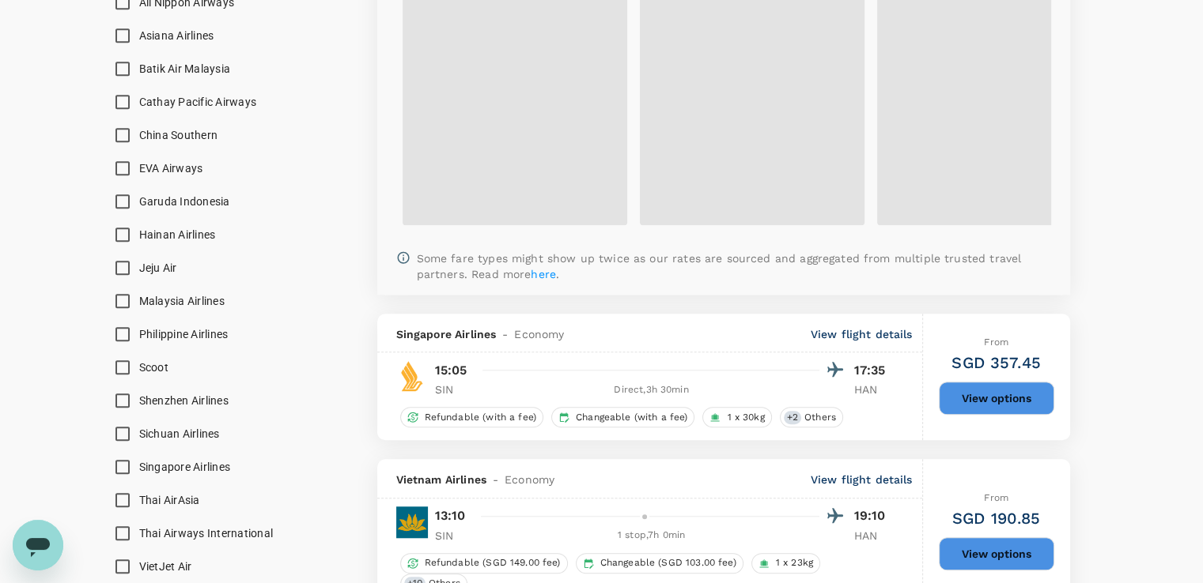
click at [975, 387] on button "View options" at bounding box center [995, 398] width 115 height 33
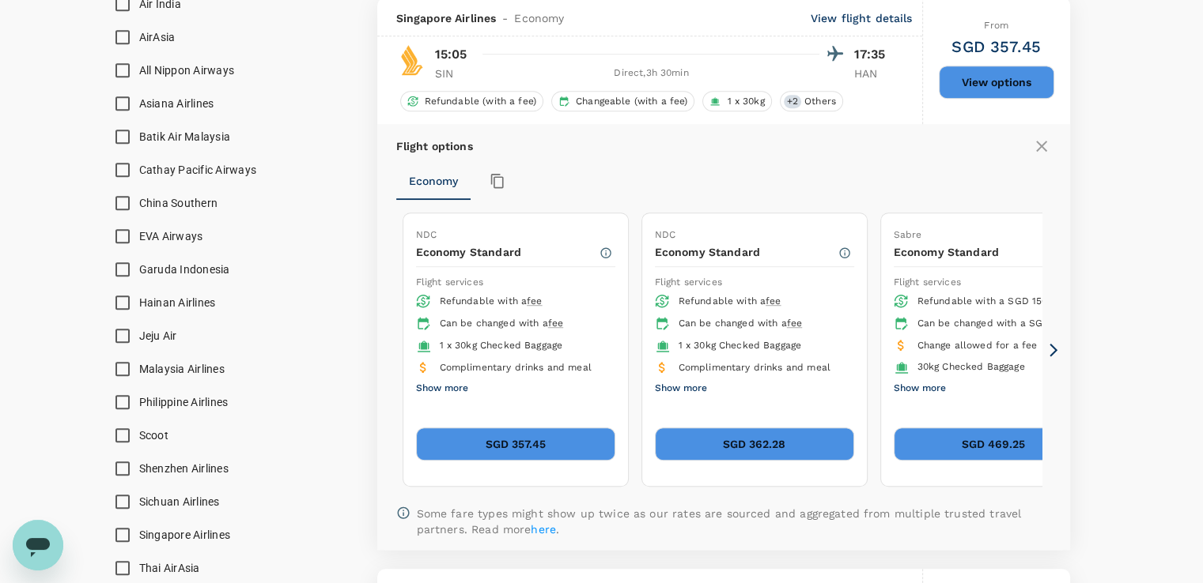
scroll to position [1101, 0]
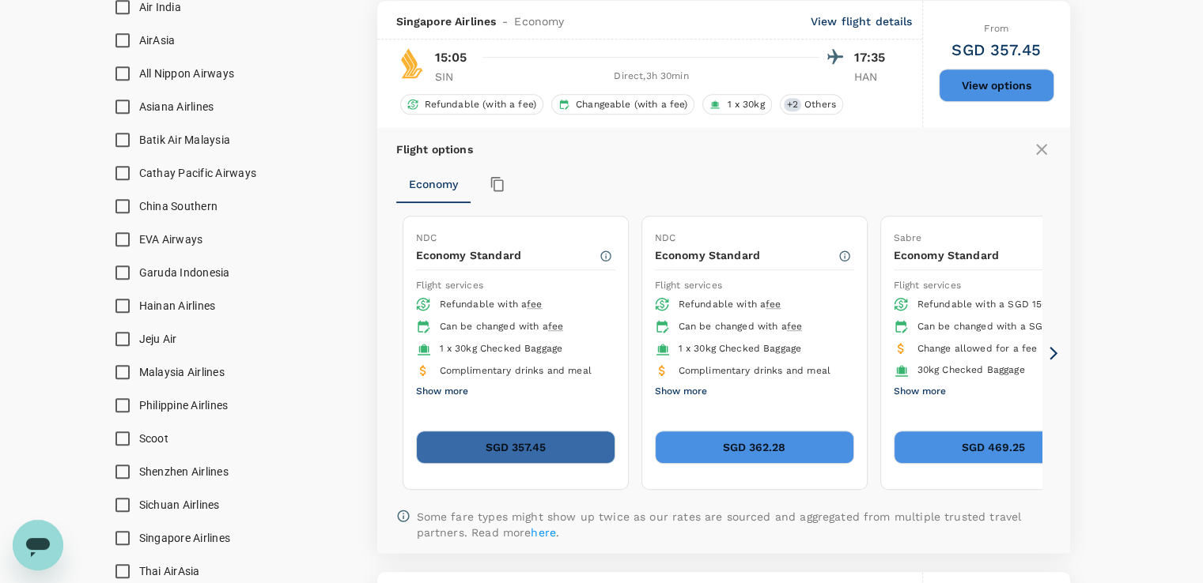
click at [542, 438] on button "SGD 357.45" at bounding box center [515, 447] width 199 height 33
